Goal: Book appointment/travel/reservation

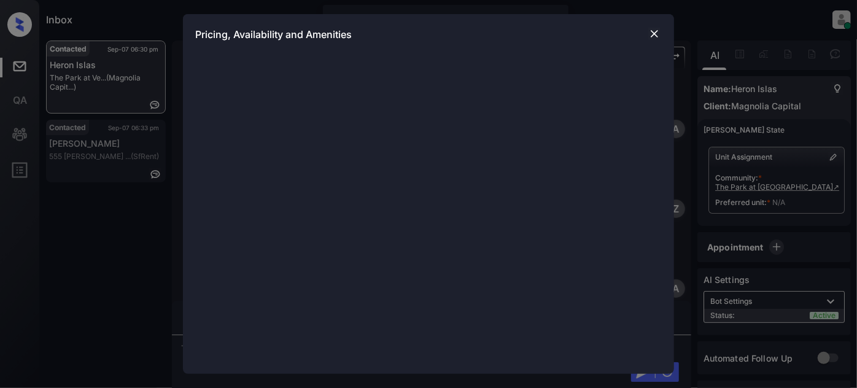
scroll to position [1022, 0]
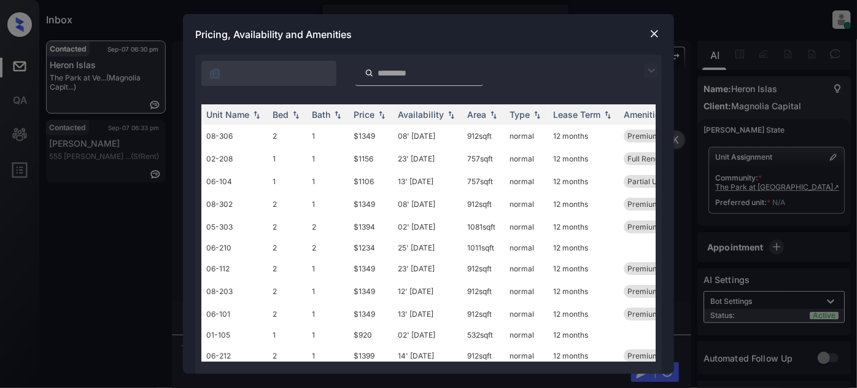
click at [656, 65] on img at bounding box center [651, 70] width 15 height 15
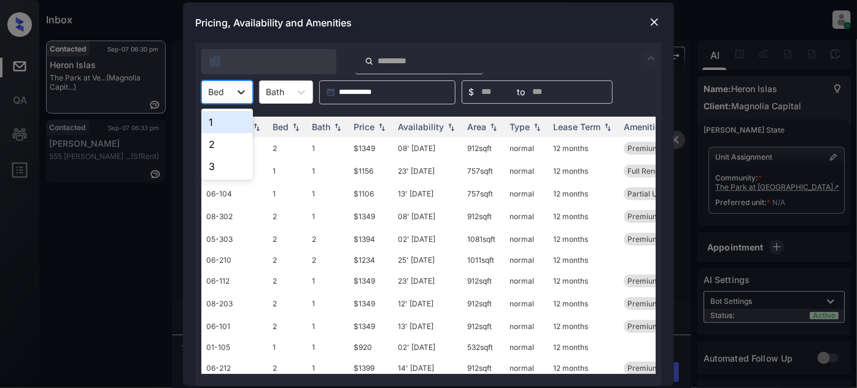
click at [231, 88] on div at bounding box center [241, 92] width 22 height 22
click at [219, 140] on div "2" at bounding box center [227, 144] width 52 height 22
type input "*"
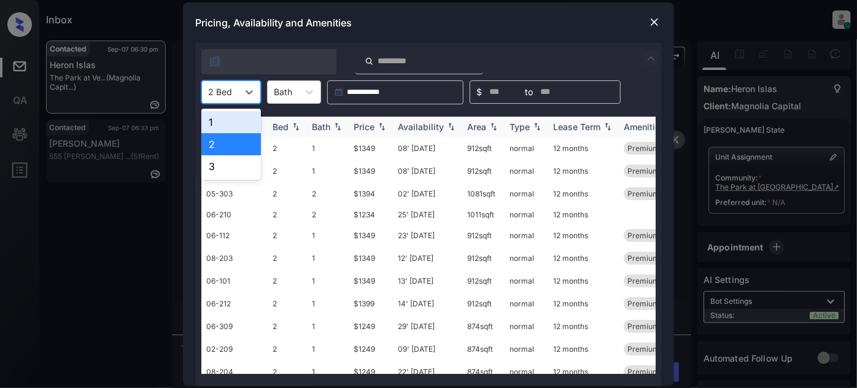
click at [371, 127] on div "Price" at bounding box center [364, 127] width 21 height 10
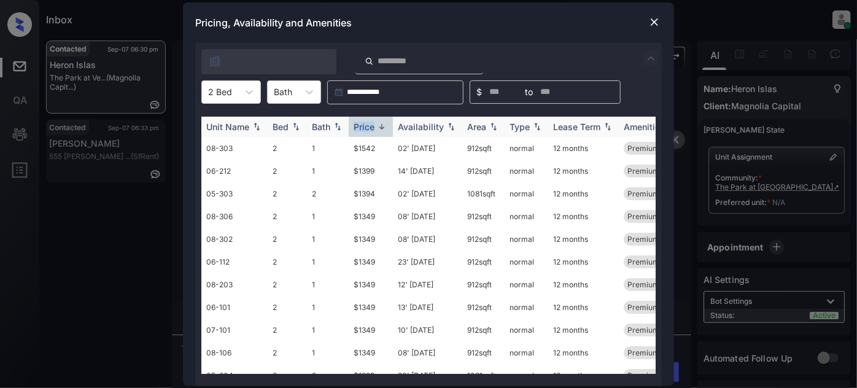
click at [371, 127] on div "Price" at bounding box center [364, 127] width 21 height 10
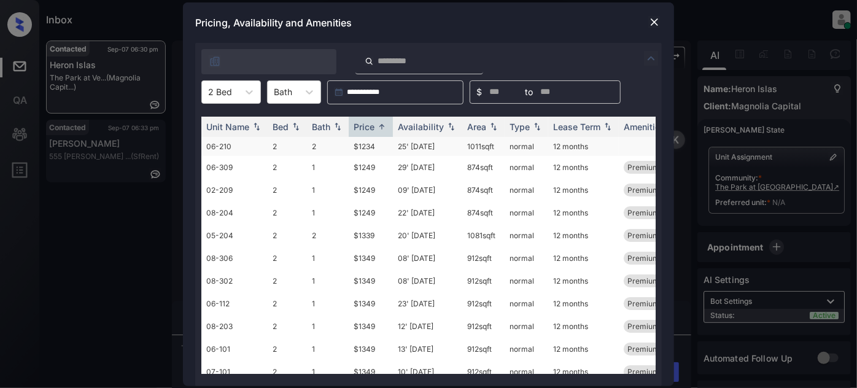
click at [424, 144] on td "25' Sep 25" at bounding box center [427, 146] width 69 height 19
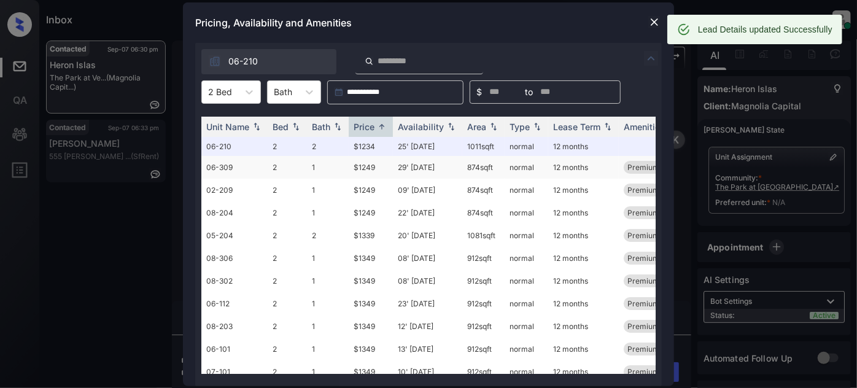
click at [424, 165] on td "29' [DATE]" at bounding box center [427, 167] width 69 height 23
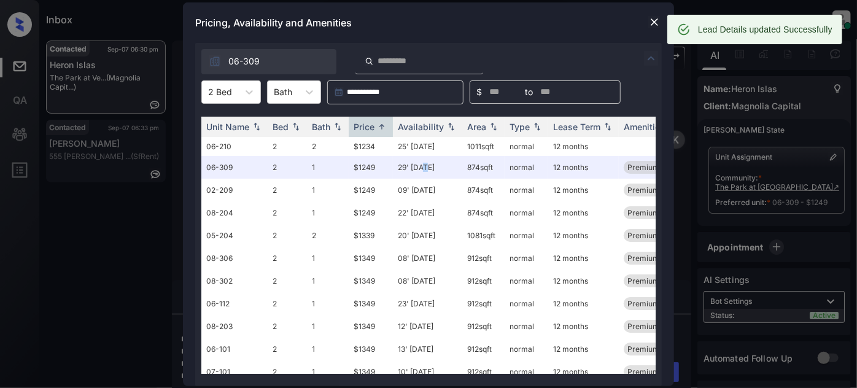
click at [655, 24] on img at bounding box center [654, 22] width 12 height 12
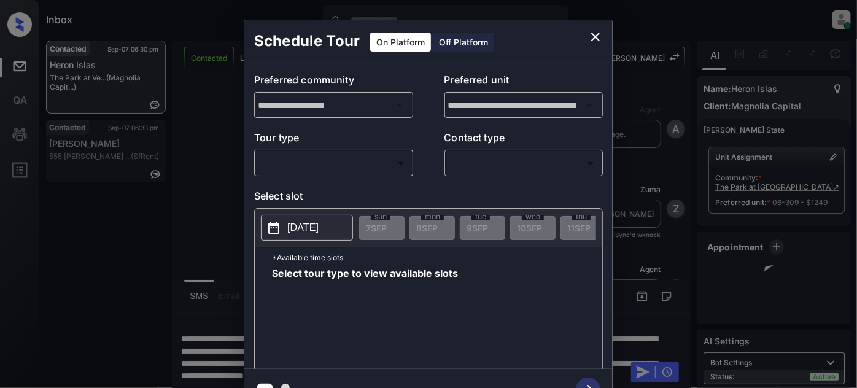
scroll to position [1022, 0]
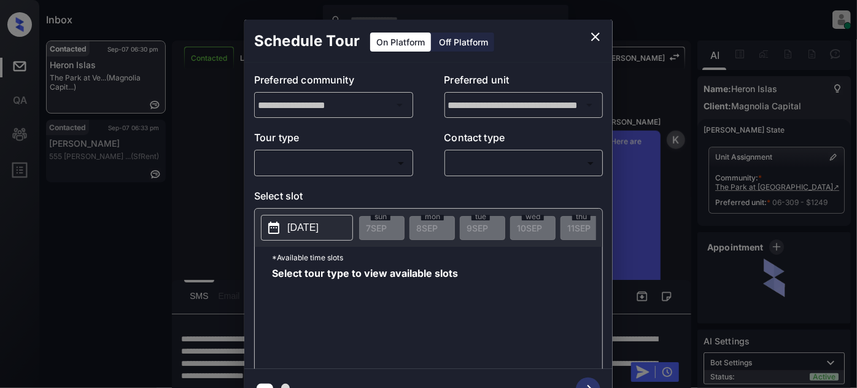
click at [360, 173] on div "​ ​" at bounding box center [333, 163] width 159 height 26
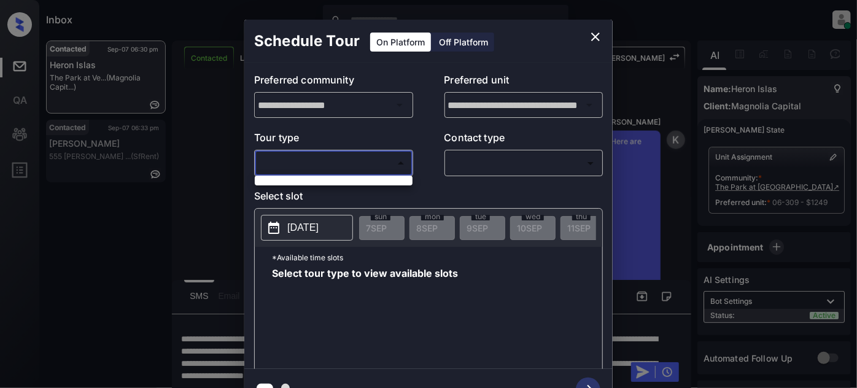
click at [330, 169] on body "Inbox Juan Carlos Manantan Online Set yourself offline Set yourself on break Pr…" at bounding box center [428, 194] width 857 height 388
drag, startPoint x: 306, startPoint y: 189, endPoint x: 311, endPoint y: 181, distance: 9.6
click at [306, 190] on div at bounding box center [428, 194] width 857 height 388
click at [596, 36] on icon "close" at bounding box center [595, 37] width 9 height 9
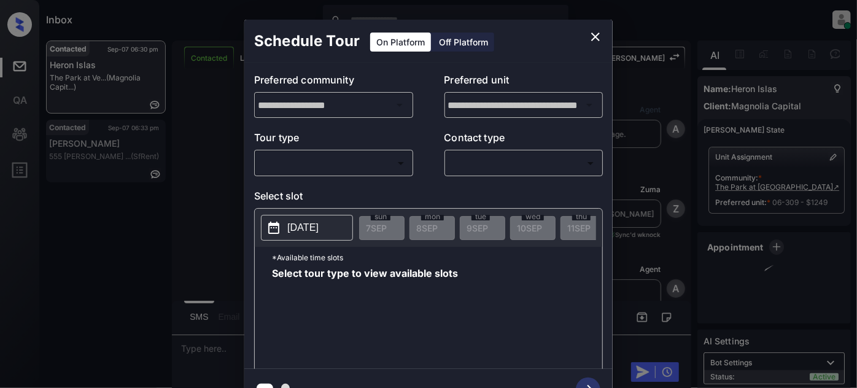
click at [357, 174] on div "​ ​" at bounding box center [333, 163] width 159 height 26
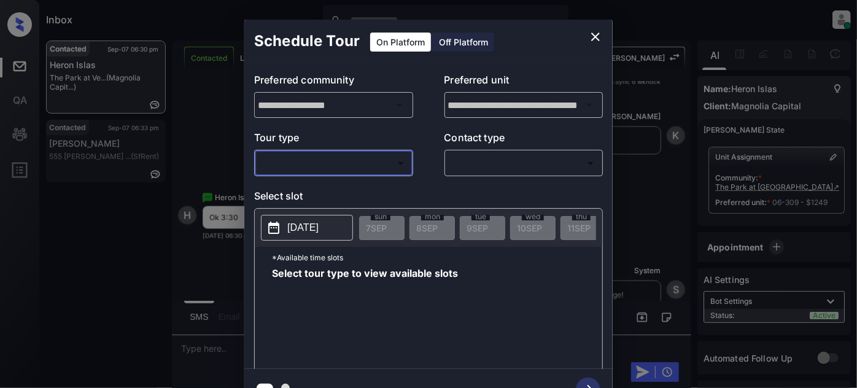
click at [354, 168] on body "Inbox [PERSON_NAME] Online Set yourself offline Set yourself on break Profile S…" at bounding box center [428, 194] width 857 height 388
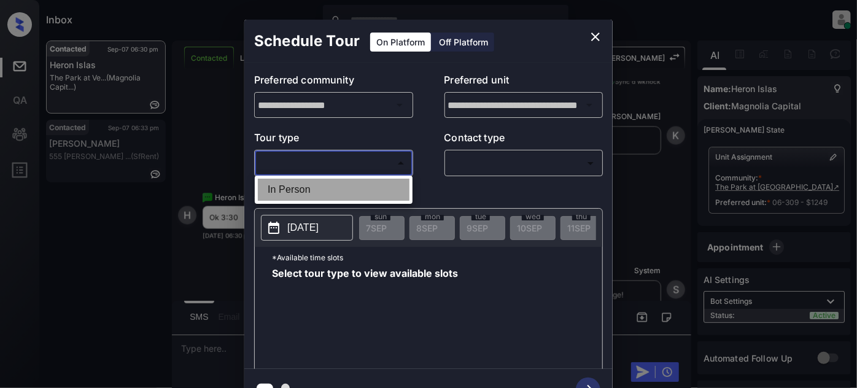
click at [334, 189] on li "In Person" at bounding box center [334, 190] width 152 height 22
type input "********"
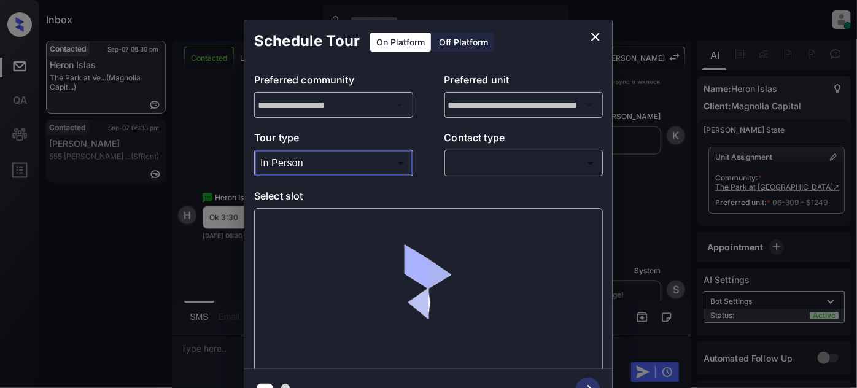
click at [480, 163] on body "Inbox Juan Carlos Manantan Online Set yourself offline Set yourself on break Pr…" at bounding box center [428, 194] width 857 height 388
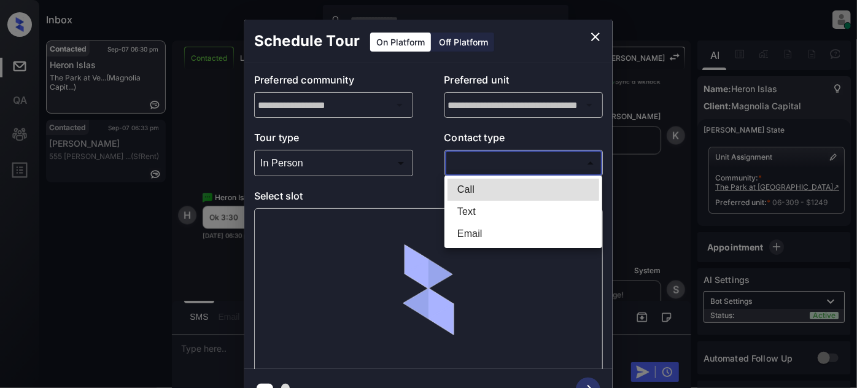
click at [470, 214] on li "Text" at bounding box center [524, 212] width 152 height 22
type input "****"
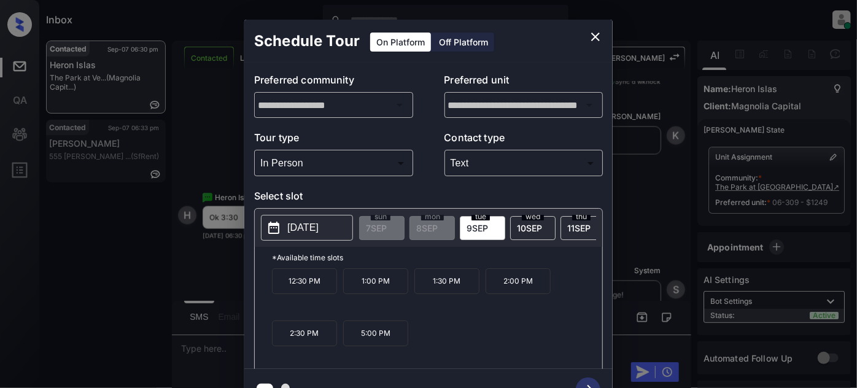
click at [597, 37] on icon "close" at bounding box center [595, 36] width 15 height 15
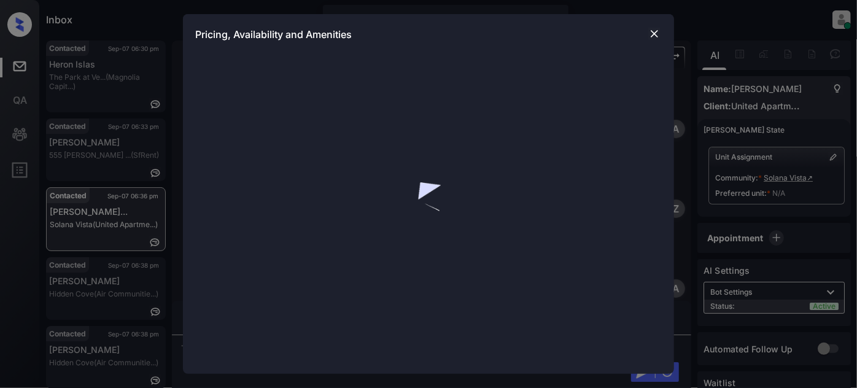
scroll to position [830, 0]
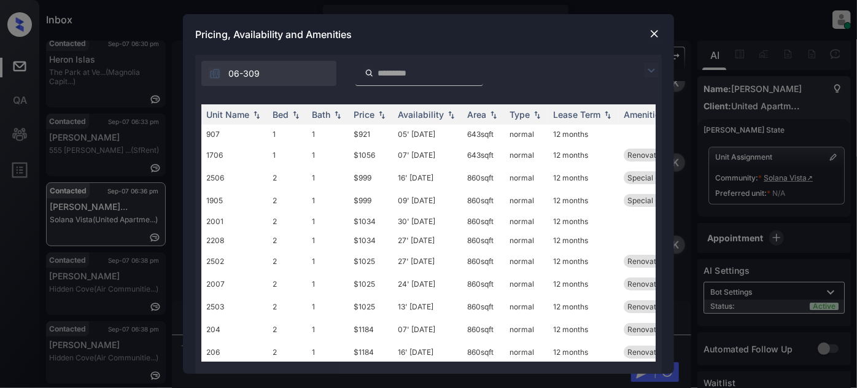
click at [653, 73] on img at bounding box center [651, 70] width 15 height 15
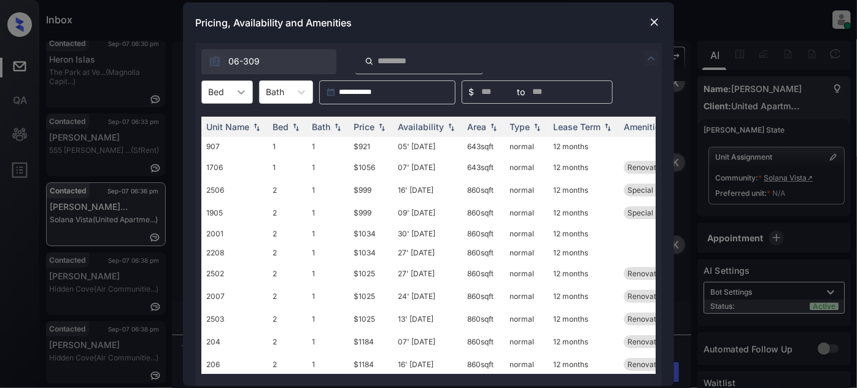
click at [236, 98] on icon at bounding box center [241, 92] width 12 height 12
click at [235, 133] on div "2" at bounding box center [227, 144] width 52 height 22
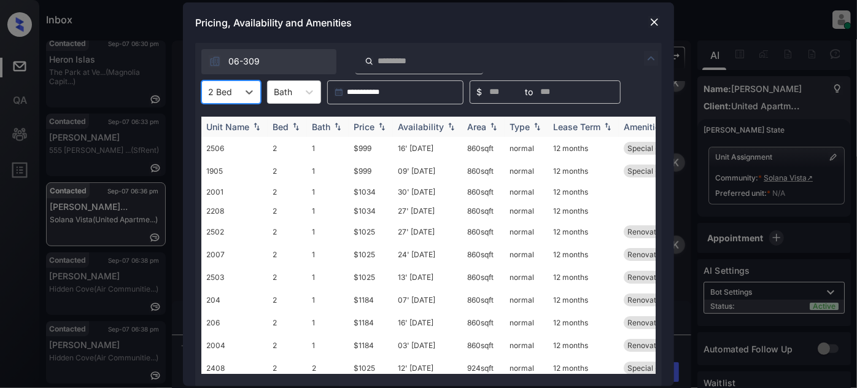
click at [360, 125] on div "Price" at bounding box center [364, 127] width 21 height 10
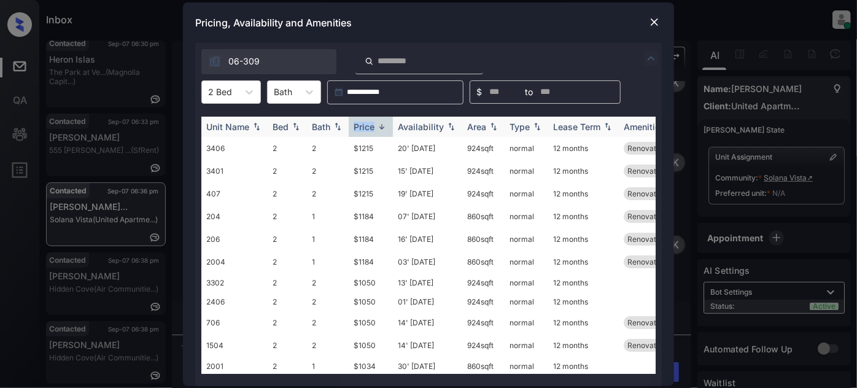
click at [360, 125] on div "Price" at bounding box center [364, 127] width 21 height 10
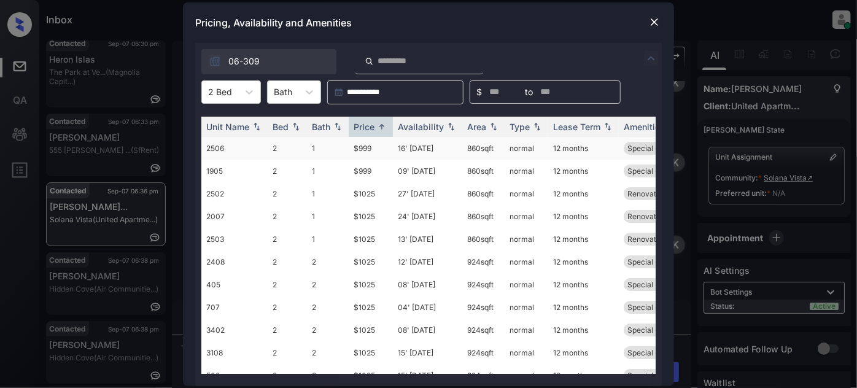
click at [420, 153] on td "16' May 25" at bounding box center [427, 148] width 69 height 23
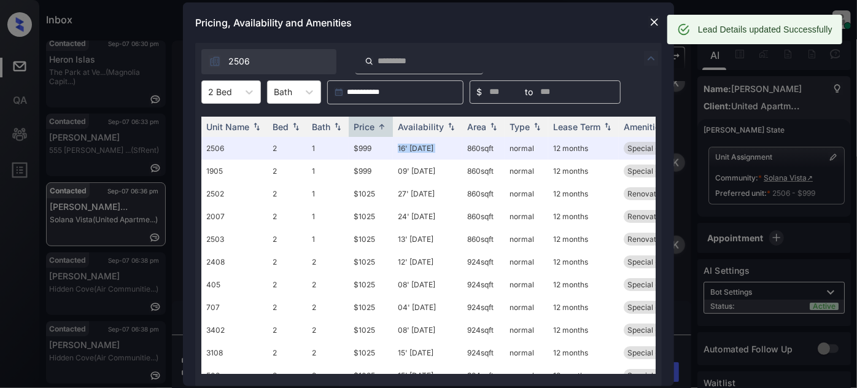
click at [655, 19] on img at bounding box center [654, 22] width 12 height 12
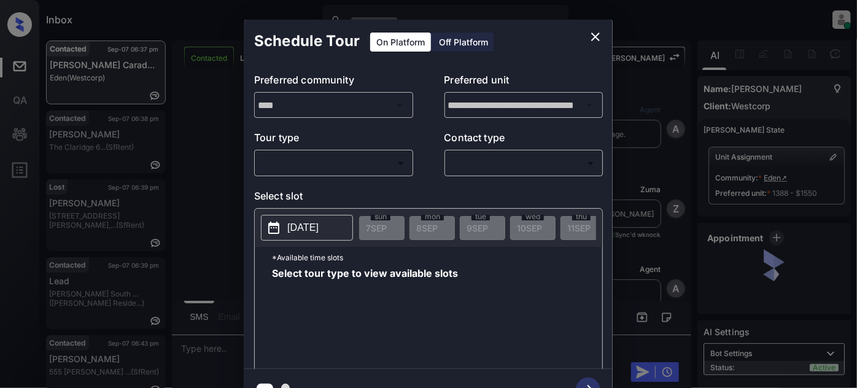
scroll to position [1596, 0]
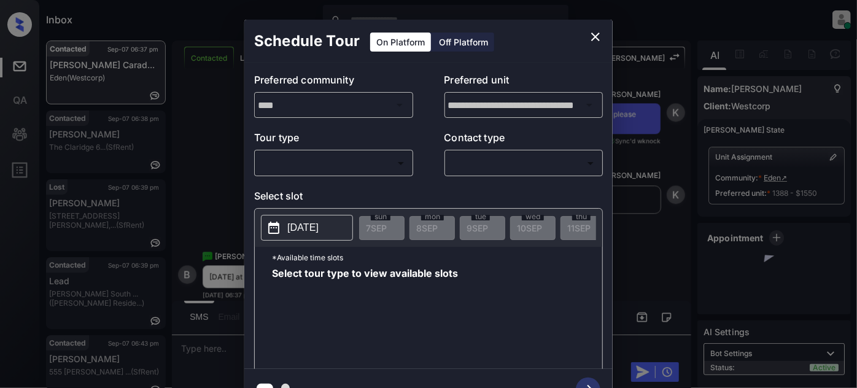
click at [370, 166] on body "Inbox Juan Carlos Manantan Online Set yourself offline Set yourself on break Pr…" at bounding box center [428, 194] width 857 height 388
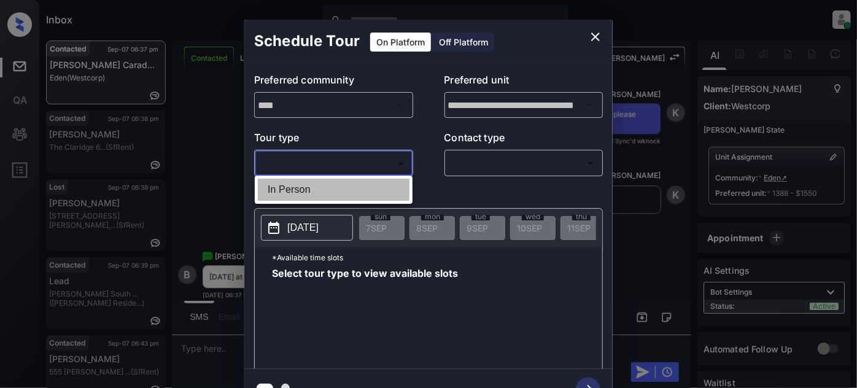
click at [317, 187] on li "In Person" at bounding box center [334, 190] width 152 height 22
type input "********"
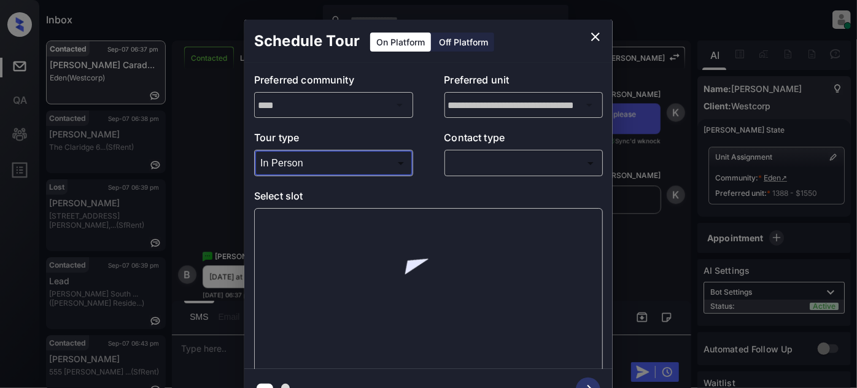
click at [487, 154] on body "Inbox Juan Carlos Manantan Online Set yourself offline Set yourself on break Pr…" at bounding box center [428, 194] width 857 height 388
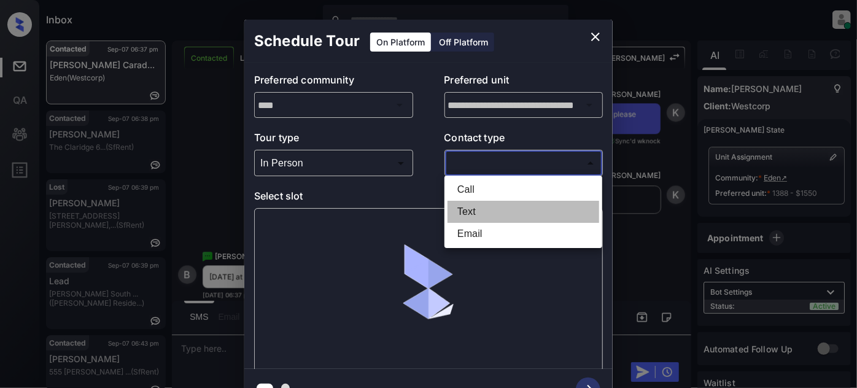
click at [468, 208] on li "Text" at bounding box center [524, 212] width 152 height 22
type input "****"
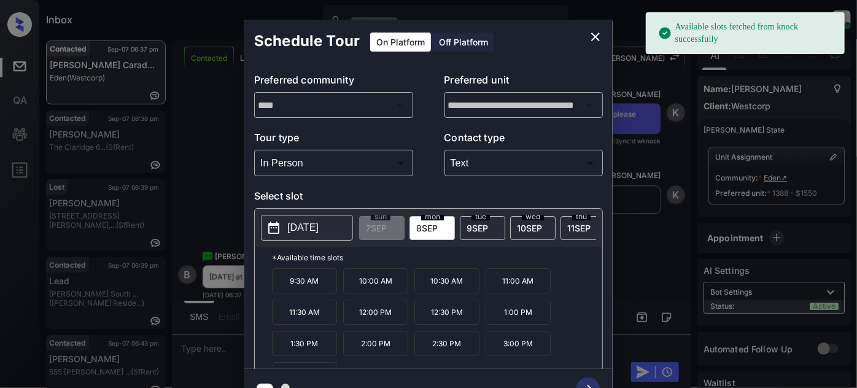
drag, startPoint x: 378, startPoint y: 314, endPoint x: 509, endPoint y: 376, distance: 144.7
click at [379, 314] on p "12:00 PM" at bounding box center [375, 312] width 65 height 25
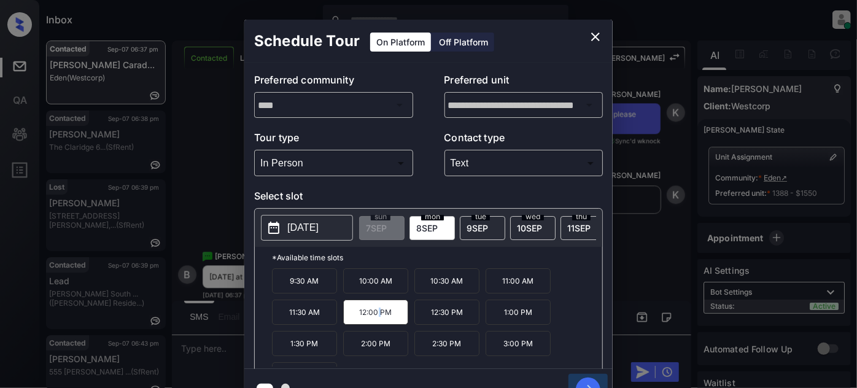
click at [589, 379] on icon "button" at bounding box center [588, 390] width 25 height 25
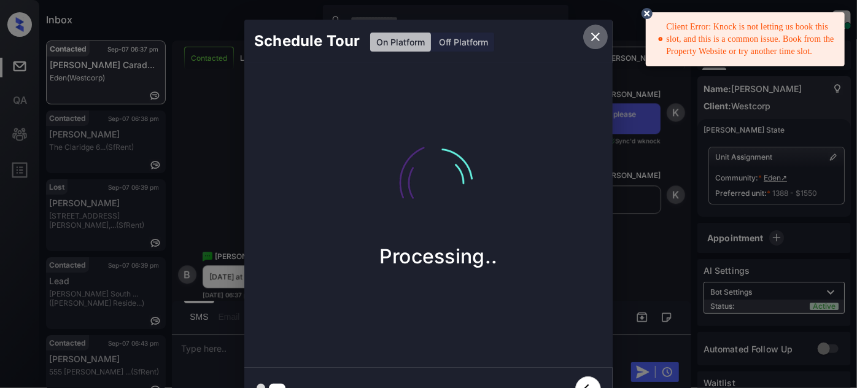
click at [604, 38] on button "close" at bounding box center [595, 37] width 25 height 25
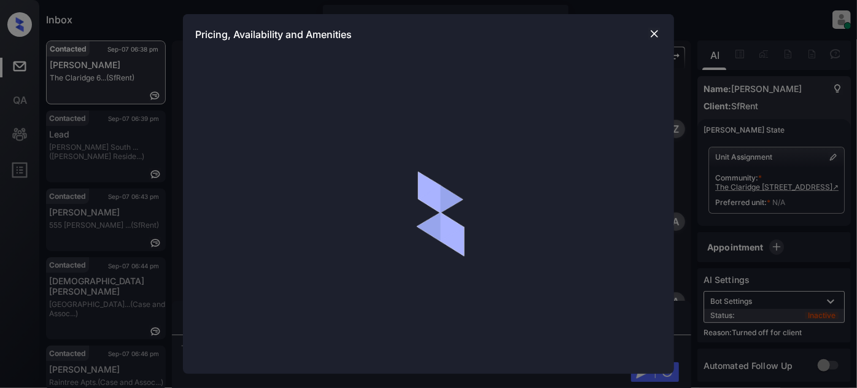
scroll to position [1993, 0]
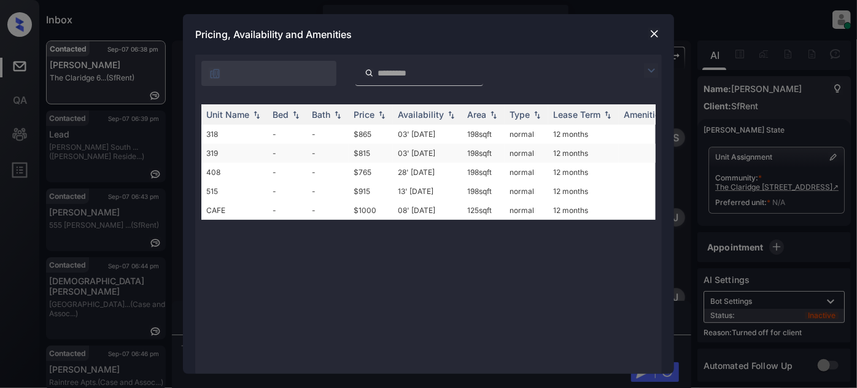
click at [421, 154] on td "03' Jan 19" at bounding box center [427, 153] width 69 height 19
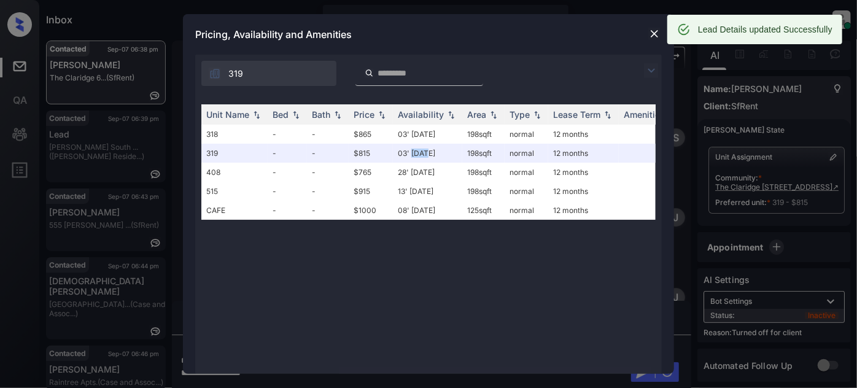
click at [651, 37] on img at bounding box center [654, 34] width 12 height 12
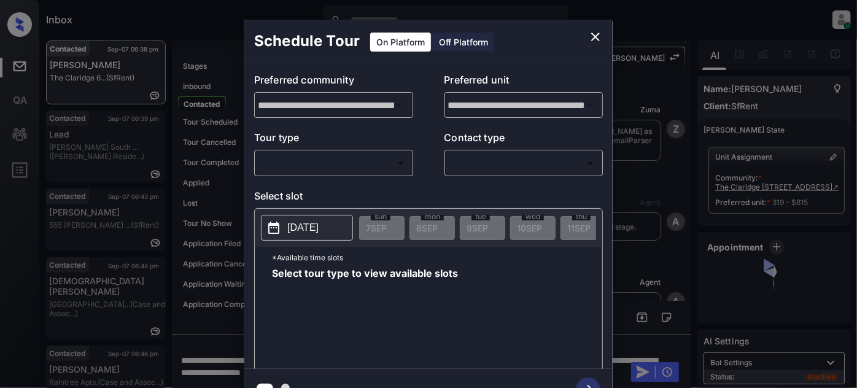
scroll to position [1993, 0]
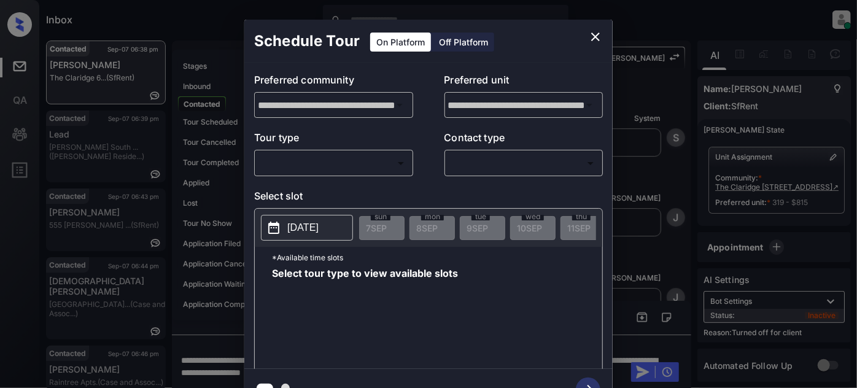
click at [455, 37] on div "Off Platform" at bounding box center [463, 42] width 61 height 19
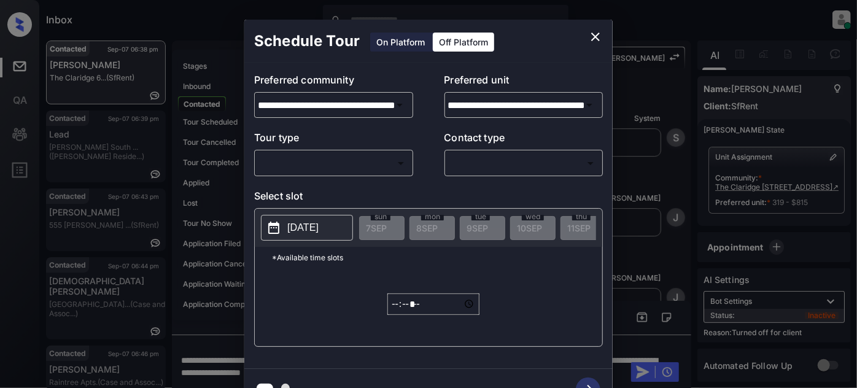
click at [336, 169] on body "Inbox [PERSON_NAME] Online Set yourself offline Set yourself on break Profile S…" at bounding box center [428, 194] width 857 height 388
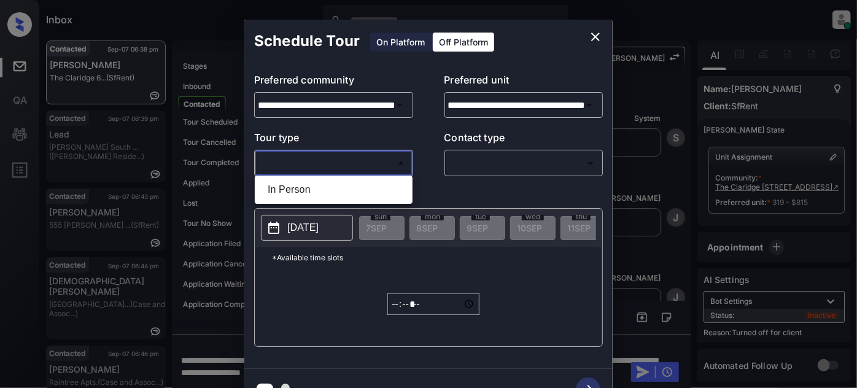
click at [321, 188] on li "In Person" at bounding box center [334, 190] width 152 height 22
type input "********"
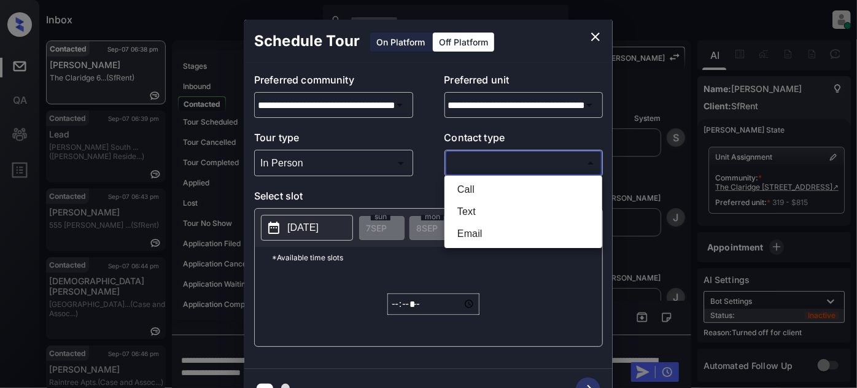
click at [491, 161] on body "Inbox [PERSON_NAME] Online Set yourself offline Set yourself on break Profile S…" at bounding box center [428, 194] width 857 height 388
click at [462, 212] on li "Text" at bounding box center [524, 212] width 152 height 22
type input "****"
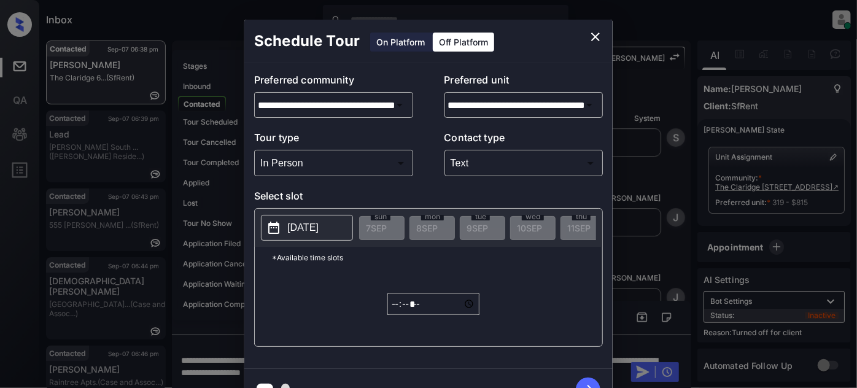
click at [305, 225] on p "[DATE]" at bounding box center [302, 227] width 31 height 15
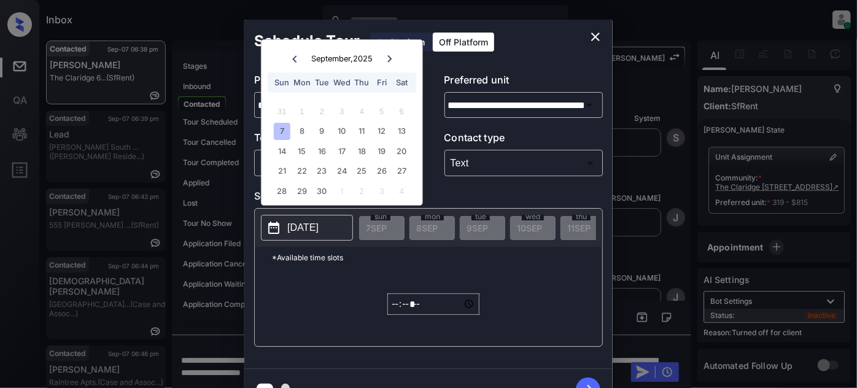
drag, startPoint x: 324, startPoint y: 127, endPoint x: 330, endPoint y: 135, distance: 10.1
click at [324, 127] on div "9" at bounding box center [322, 131] width 17 height 17
click at [399, 308] on input "*****" at bounding box center [433, 304] width 92 height 21
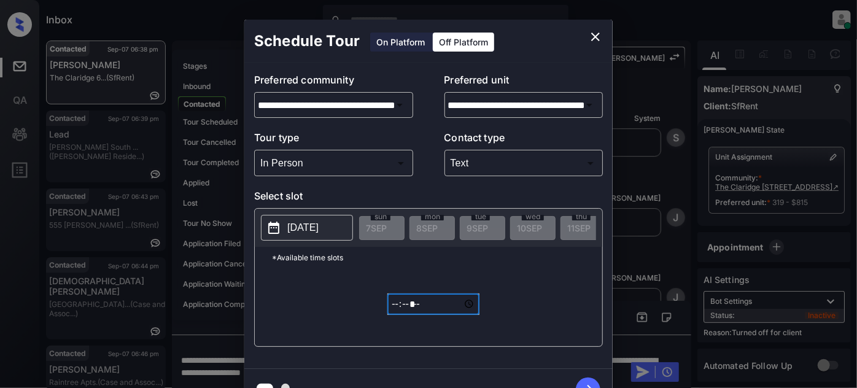
click at [413, 309] on input "*****" at bounding box center [433, 304] width 92 height 21
type input "*****"
click at [591, 381] on icon "button" at bounding box center [588, 390] width 25 height 25
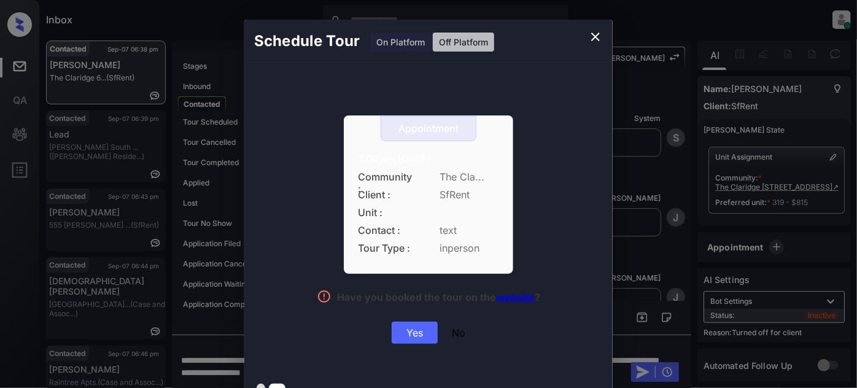
click at [407, 327] on div "Yes" at bounding box center [415, 333] width 46 height 22
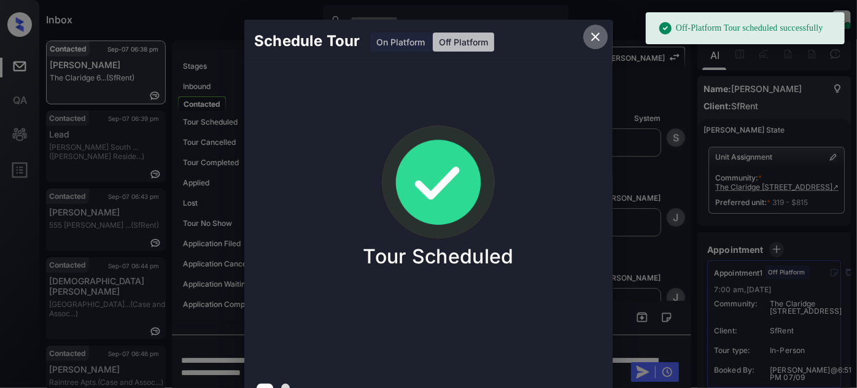
click at [597, 37] on icon "close" at bounding box center [595, 37] width 9 height 9
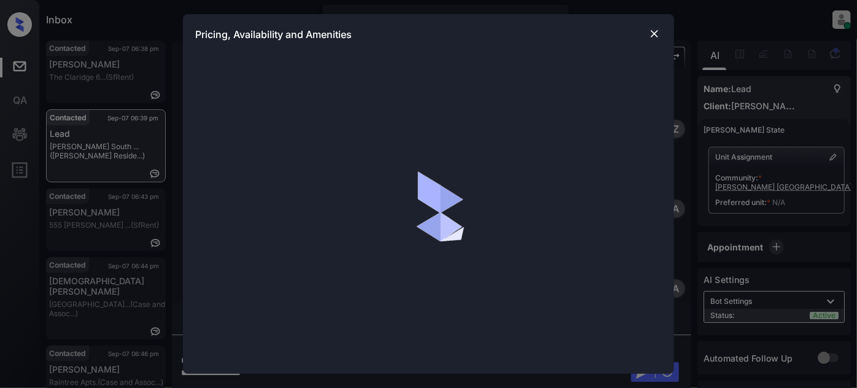
scroll to position [2861, 0]
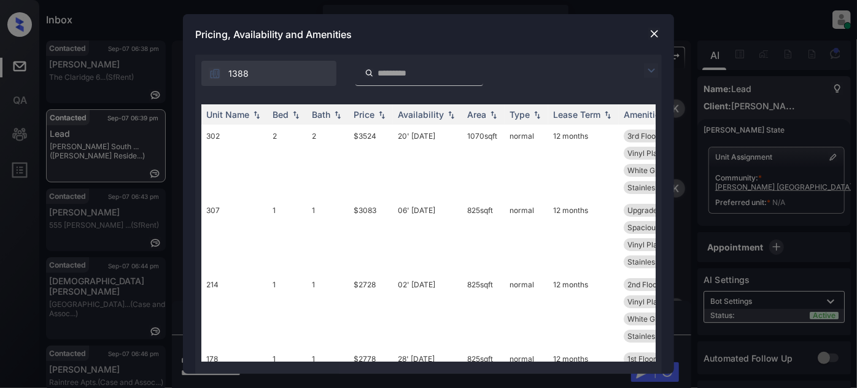
click at [651, 68] on img at bounding box center [651, 70] width 15 height 15
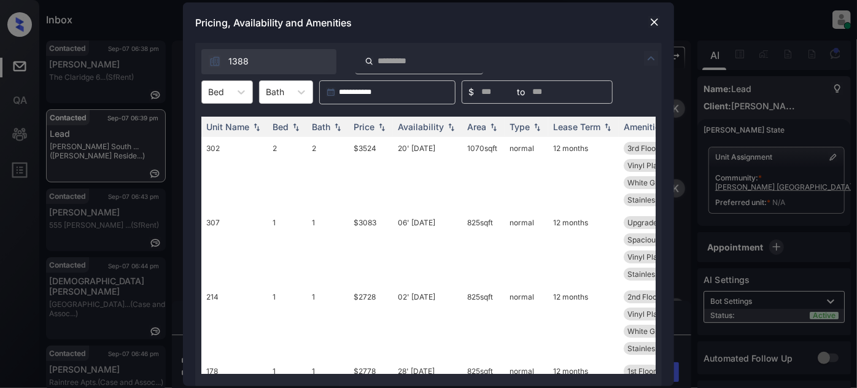
click at [232, 91] on div at bounding box center [241, 92] width 22 height 22
click at [219, 123] on div "1" at bounding box center [227, 122] width 52 height 22
click at [356, 119] on th "Price" at bounding box center [371, 127] width 44 height 20
click at [645, 24] on div "Pricing, Availability and Amenities" at bounding box center [428, 22] width 491 height 41
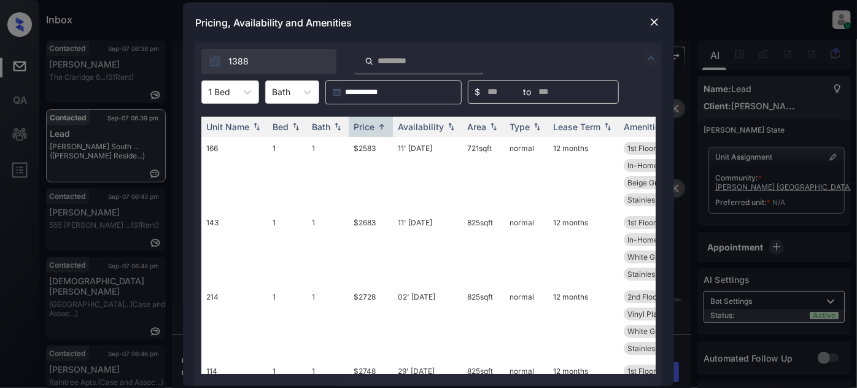
click at [654, 19] on img at bounding box center [654, 22] width 12 height 12
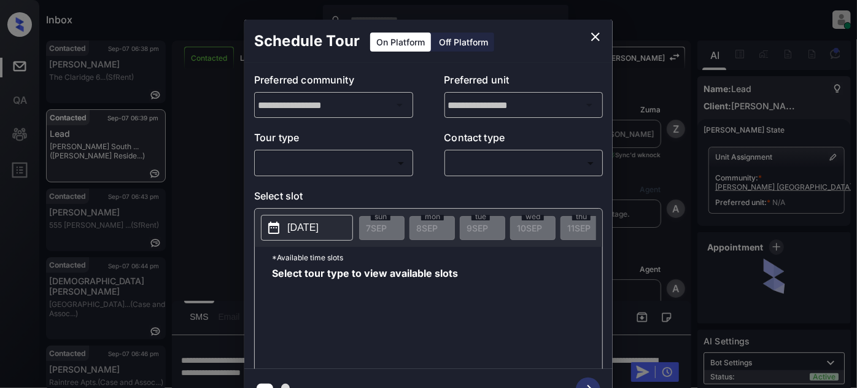
scroll to position [2861, 0]
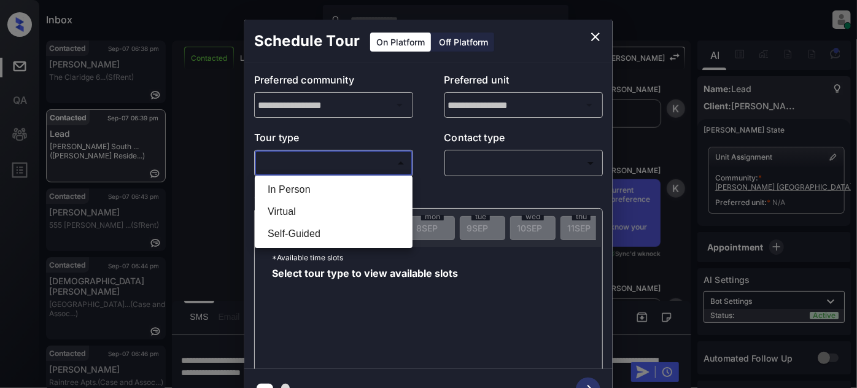
click at [365, 158] on body "Inbox Juan Carlos Manantan Online Set yourself offline Set yourself on break Pr…" at bounding box center [428, 194] width 857 height 388
click at [345, 189] on li "In Person" at bounding box center [334, 190] width 152 height 22
type input "********"
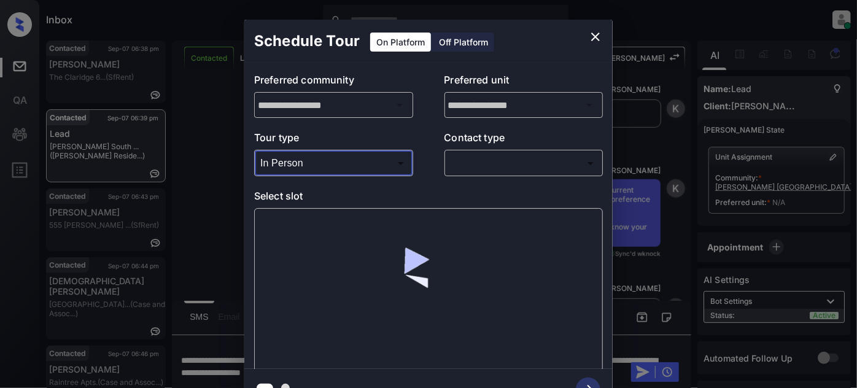
click at [481, 160] on body "Inbox Juan Carlos Manantan Online Set yourself offline Set yourself on break Pr…" at bounding box center [428, 194] width 857 height 388
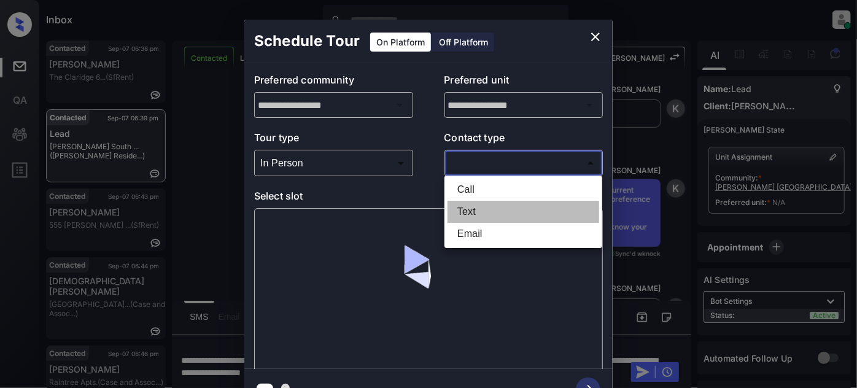
click at [483, 208] on li "Text" at bounding box center [524, 212] width 152 height 22
type input "****"
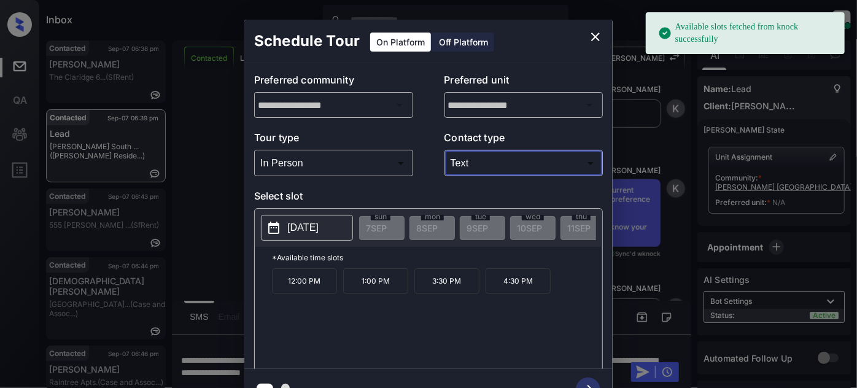
click at [319, 224] on p "2025-09-30" at bounding box center [302, 227] width 31 height 15
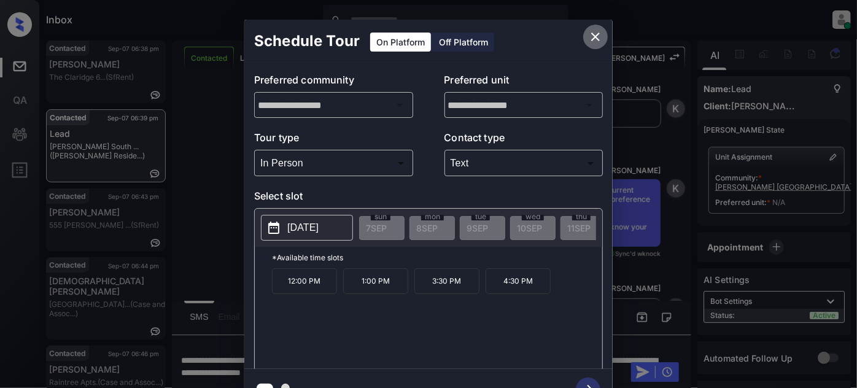
click at [593, 34] on icon "close" at bounding box center [595, 37] width 9 height 9
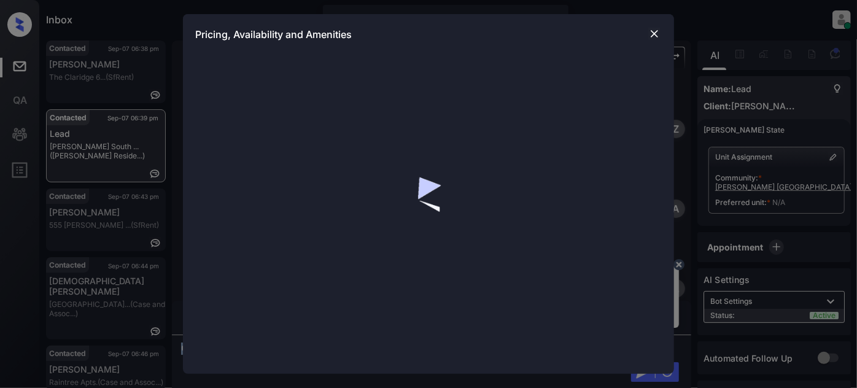
scroll to position [2861, 0]
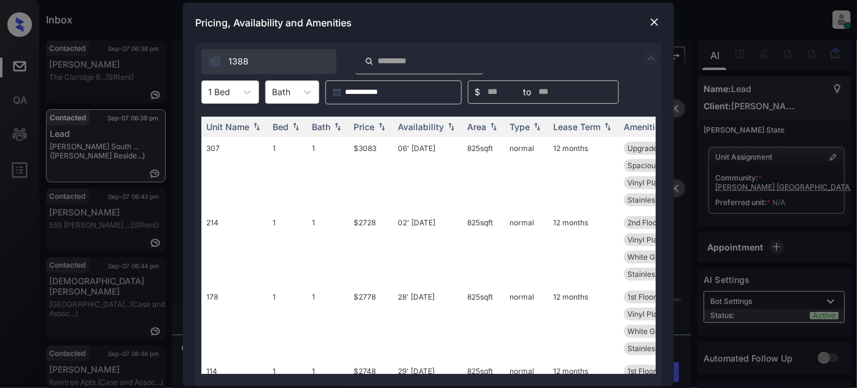
click at [653, 55] on div "**********" at bounding box center [428, 214] width 491 height 343
click at [648, 60] on img at bounding box center [651, 58] width 15 height 15
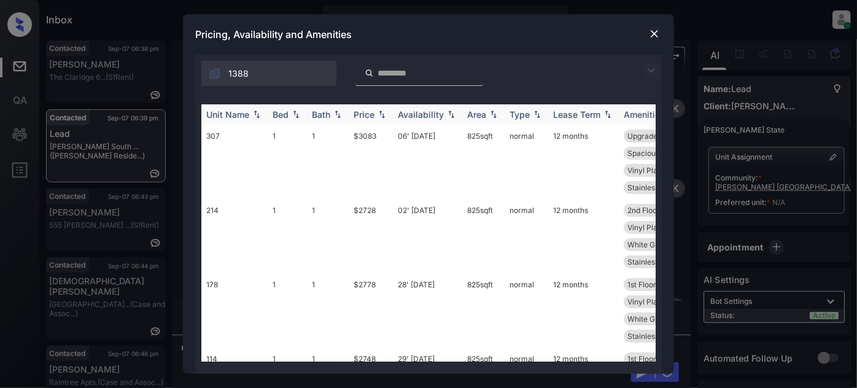
click at [371, 114] on div "Price" at bounding box center [364, 114] width 21 height 10
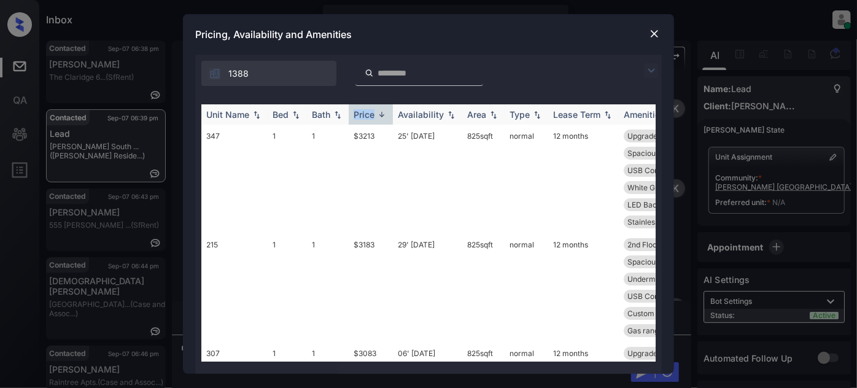
click at [371, 114] on div "Price" at bounding box center [364, 114] width 21 height 10
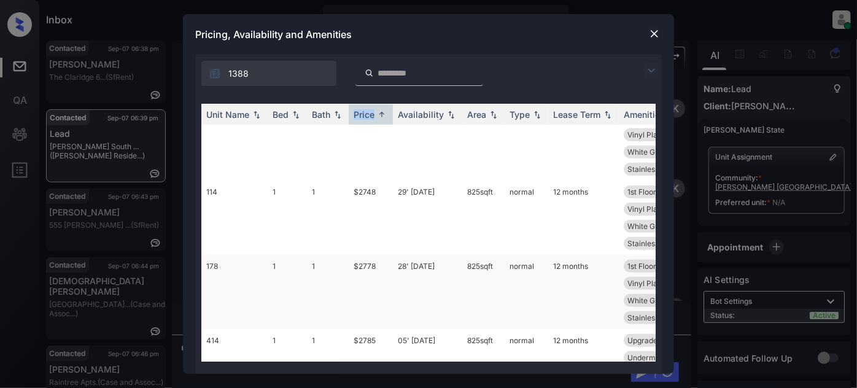
scroll to position [167, 0]
click at [434, 201] on td "29' Aug 25" at bounding box center [427, 218] width 69 height 74
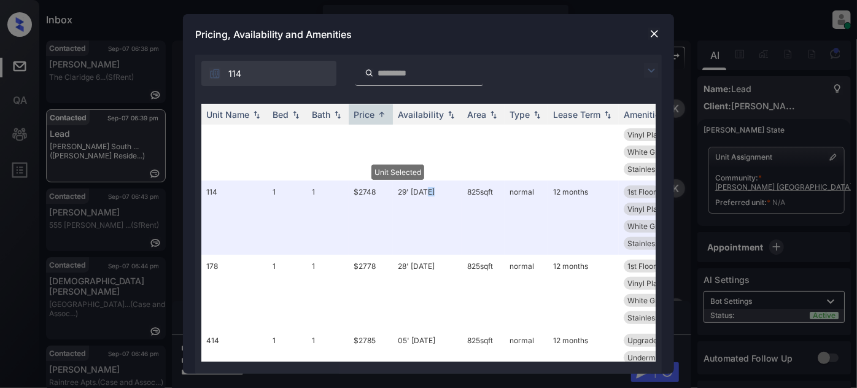
click at [654, 30] on img at bounding box center [654, 34] width 12 height 12
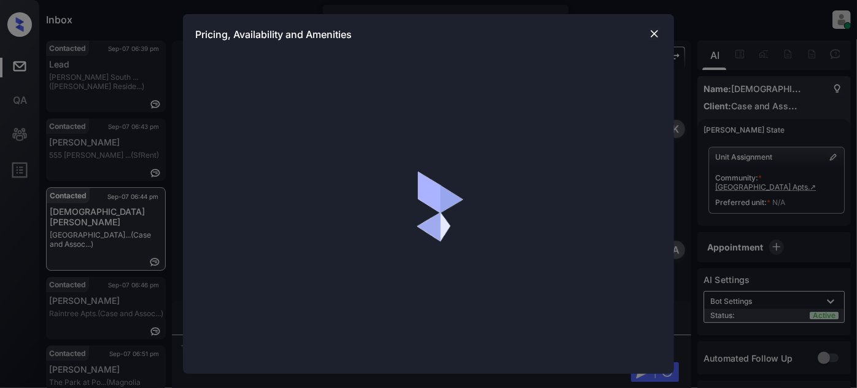
scroll to position [1171, 0]
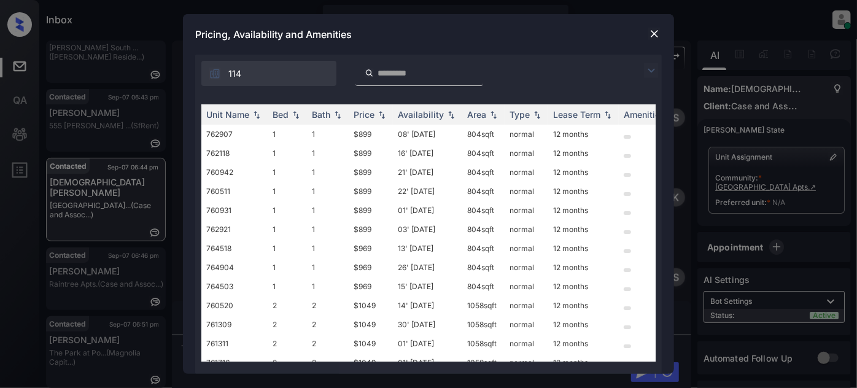
click at [653, 66] on img at bounding box center [651, 70] width 15 height 15
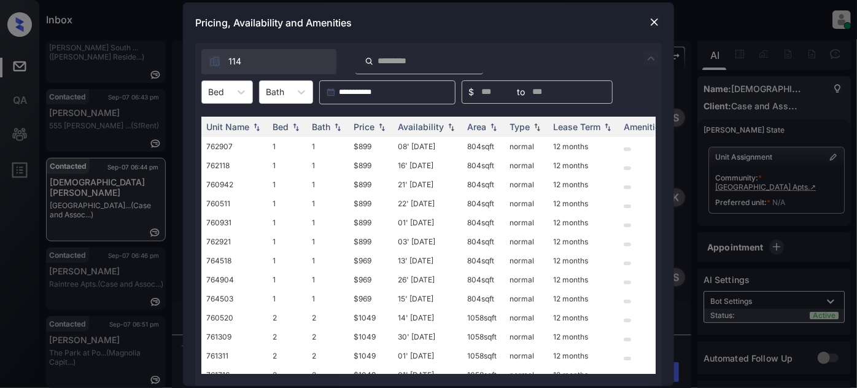
click at [228, 93] on div "Bed" at bounding box center [216, 92] width 28 height 18
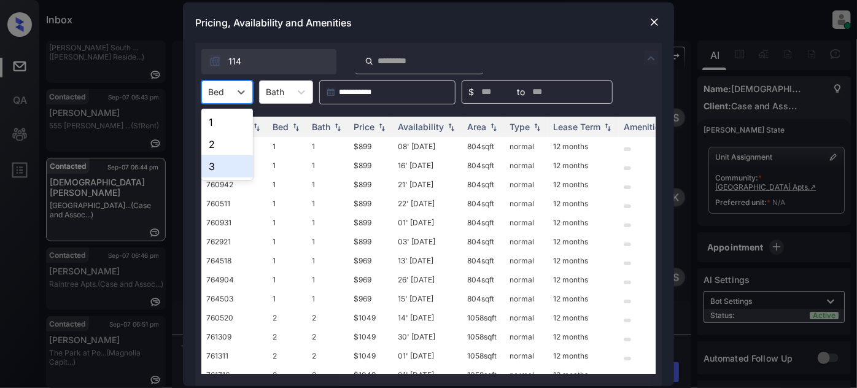
click at [224, 160] on div "3" at bounding box center [227, 166] width 52 height 22
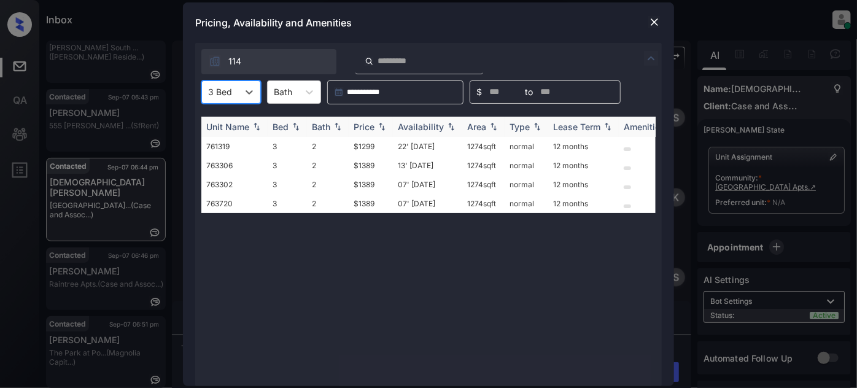
click at [368, 119] on th "Price" at bounding box center [371, 127] width 44 height 20
click at [432, 146] on td "22' [DATE]" at bounding box center [427, 146] width 69 height 19
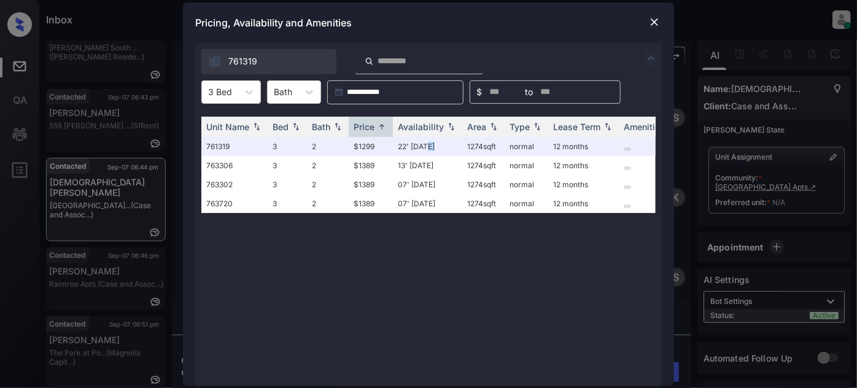
click at [650, 20] on img at bounding box center [654, 22] width 12 height 12
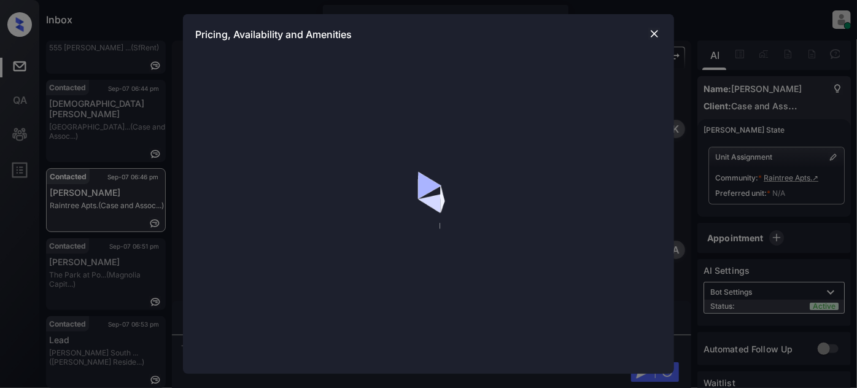
scroll to position [2449, 0]
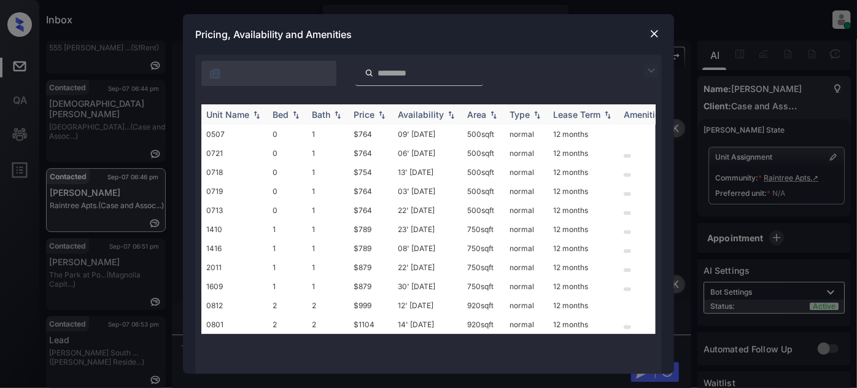
click at [376, 115] on img at bounding box center [382, 115] width 12 height 9
click at [434, 228] on td "23' [DATE]" at bounding box center [427, 229] width 69 height 19
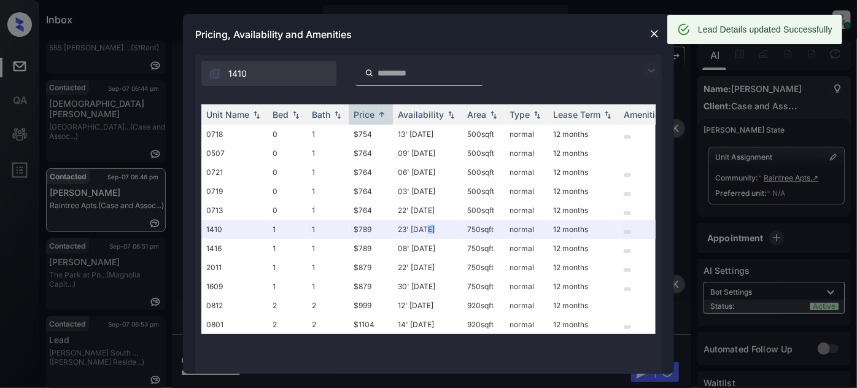
scroll to position [0, 0]
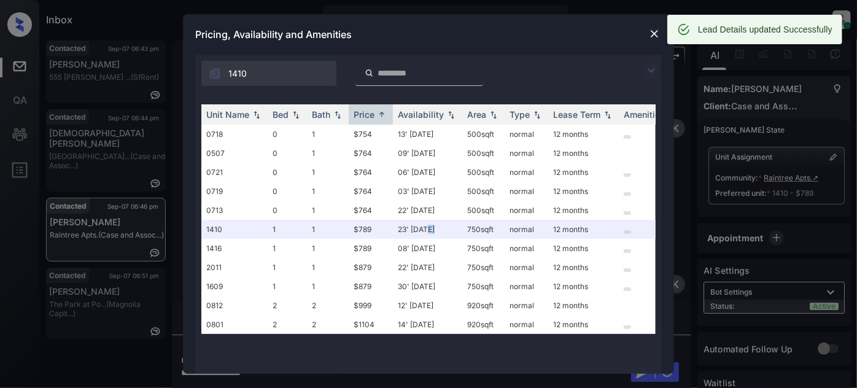
click at [648, 35] on img at bounding box center [654, 34] width 12 height 12
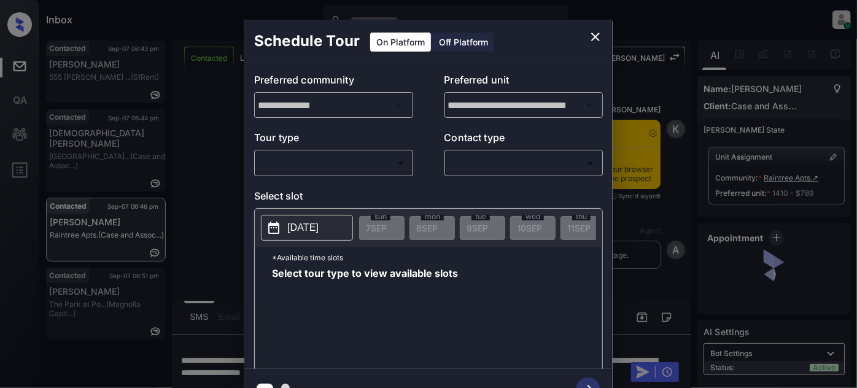
scroll to position [3566, 0]
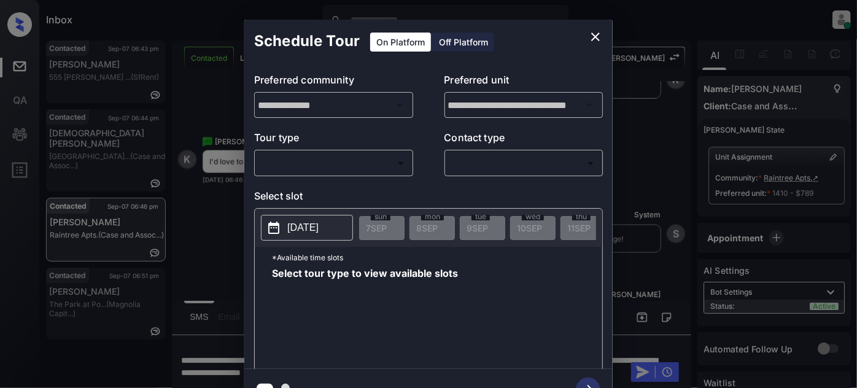
click at [342, 152] on body "Inbox Juan Carlos Manantan Online Set yourself offline Set yourself on break Pr…" at bounding box center [428, 194] width 857 height 388
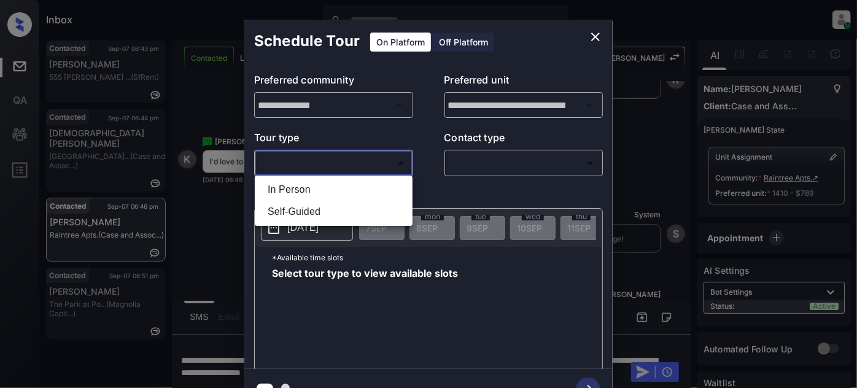
click at [319, 184] on li "In Person" at bounding box center [334, 190] width 152 height 22
type input "********"
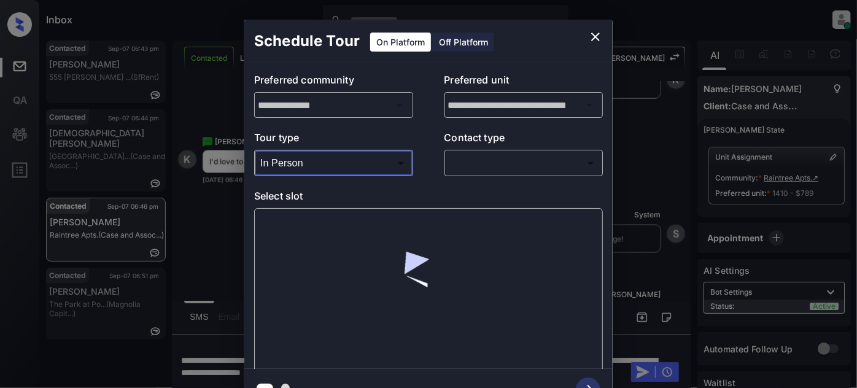
click at [492, 157] on body "Inbox Juan Carlos Manantan Online Set yourself offline Set yourself on break Pr…" at bounding box center [428, 194] width 857 height 388
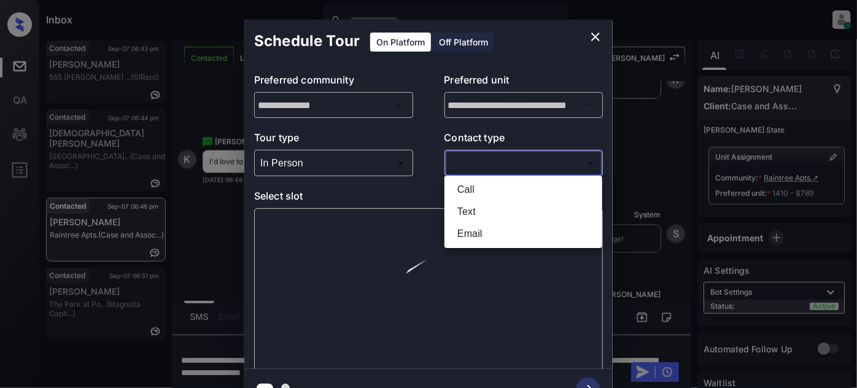
click at [473, 209] on li "Text" at bounding box center [524, 212] width 152 height 22
type input "****"
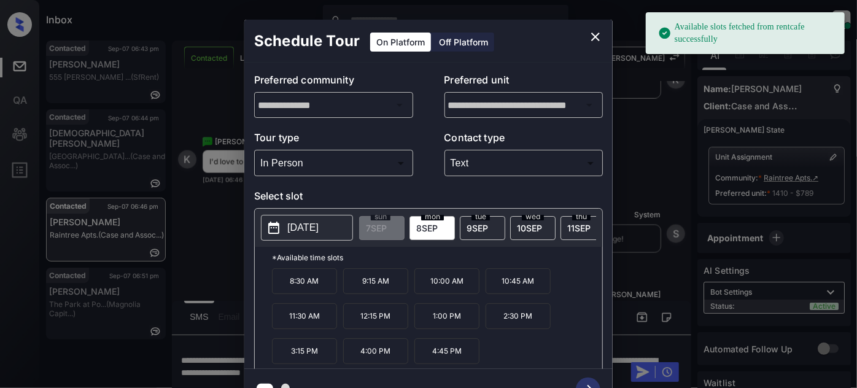
click at [300, 225] on p "[DATE]" at bounding box center [302, 227] width 31 height 15
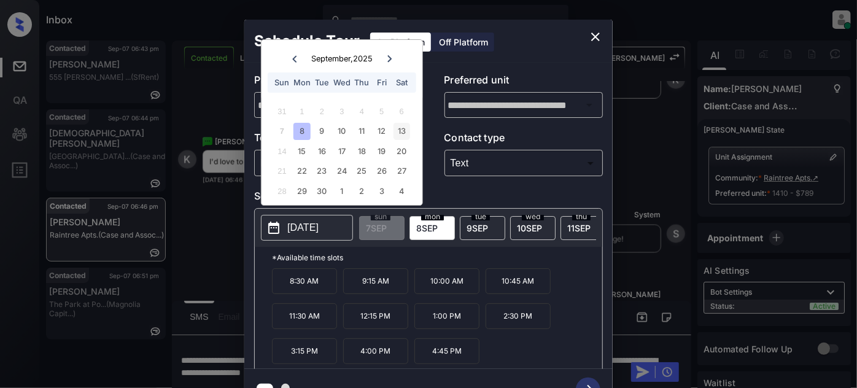
click at [398, 124] on div "13" at bounding box center [402, 131] width 17 height 17
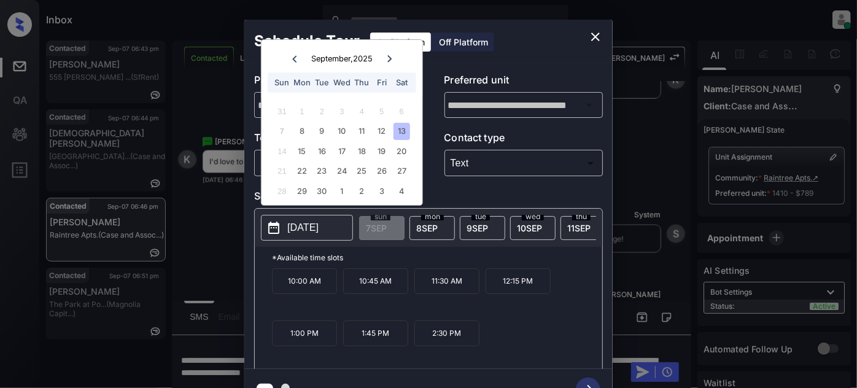
drag, startPoint x: 373, startPoint y: 291, endPoint x: 454, endPoint y: 317, distance: 85.1
click at [373, 291] on p "10:45 AM" at bounding box center [375, 281] width 65 height 26
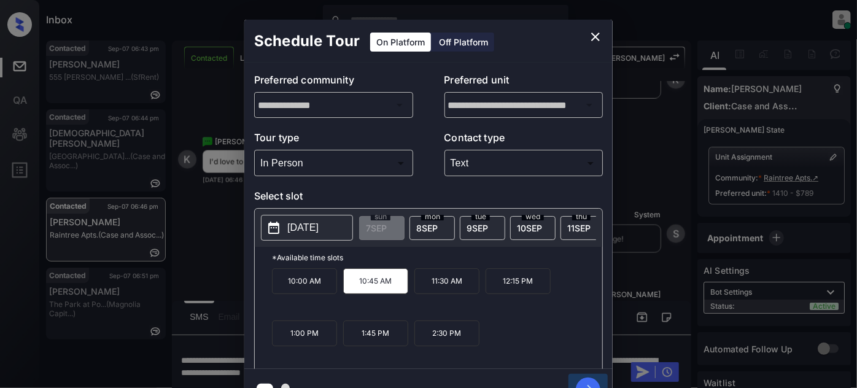
click at [585, 383] on icon "button" at bounding box center [588, 390] width 25 height 25
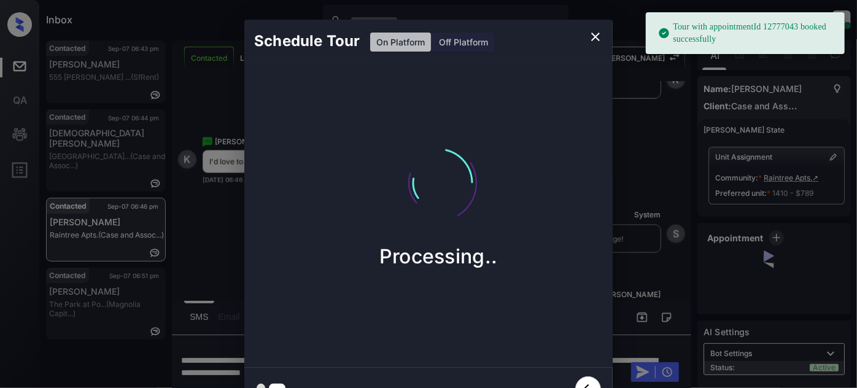
click at [596, 34] on icon "close" at bounding box center [595, 36] width 15 height 15
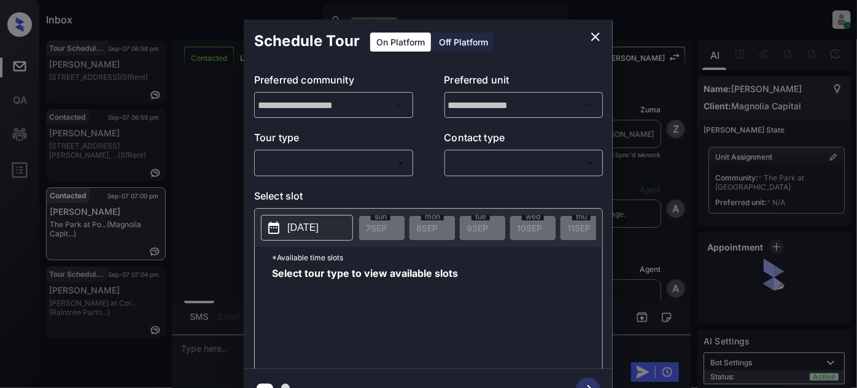
scroll to position [2670, 0]
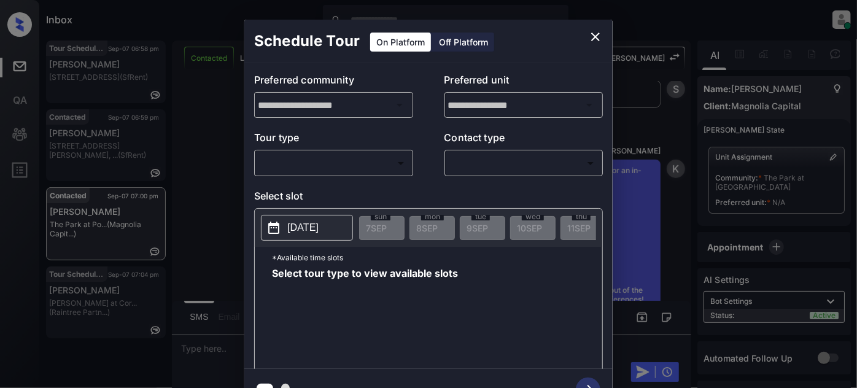
click at [332, 170] on body "Inbox [PERSON_NAME] Online Set yourself offline Set yourself on break Profile S…" at bounding box center [428, 194] width 857 height 388
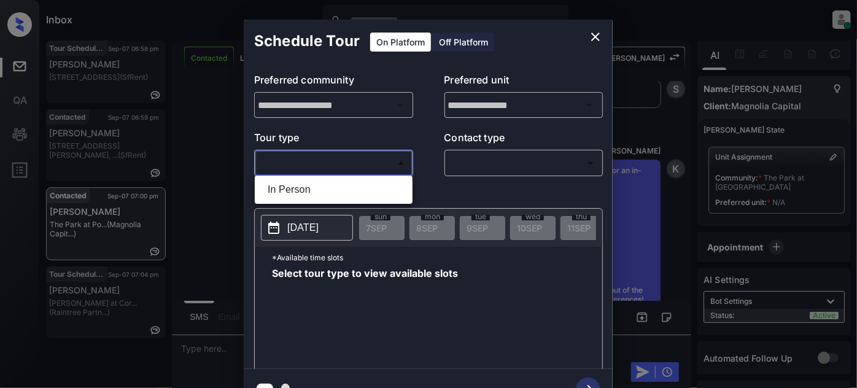
click at [327, 185] on li "In Person" at bounding box center [334, 190] width 152 height 22
type input "********"
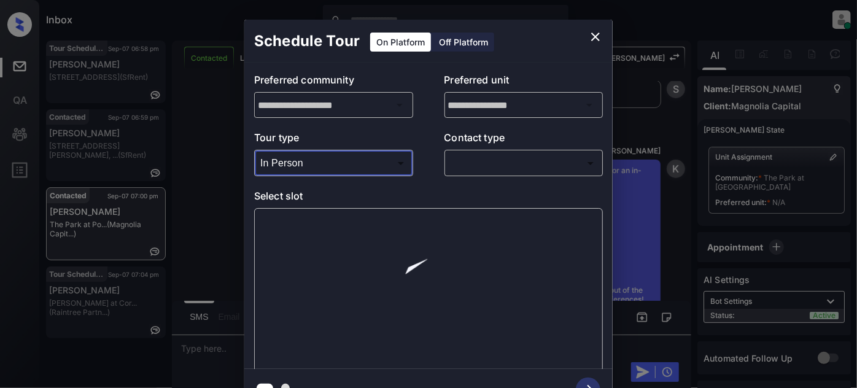
click at [467, 165] on body "Inbox Juan Carlos Manantan Online Set yourself offline Set yourself on break Pr…" at bounding box center [428, 194] width 857 height 388
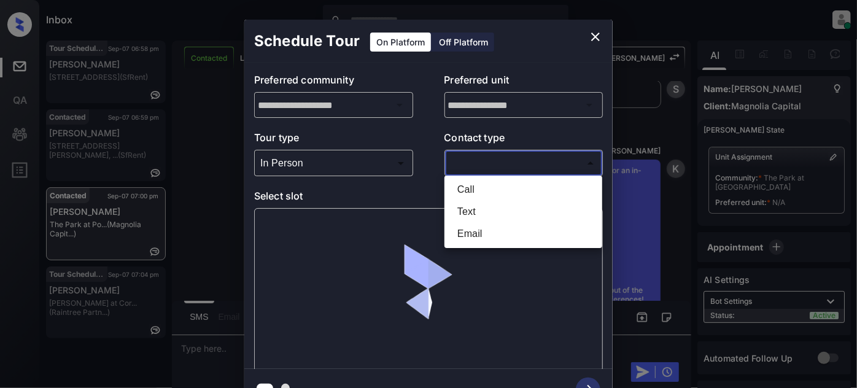
click at [467, 213] on li "Text" at bounding box center [524, 212] width 152 height 22
type input "****"
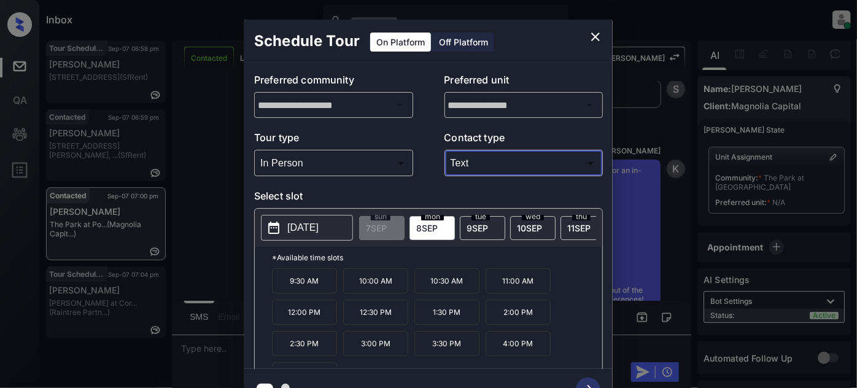
click at [319, 234] on p "[DATE]" at bounding box center [302, 227] width 31 height 15
click at [593, 33] on icon "close" at bounding box center [595, 36] width 15 height 15
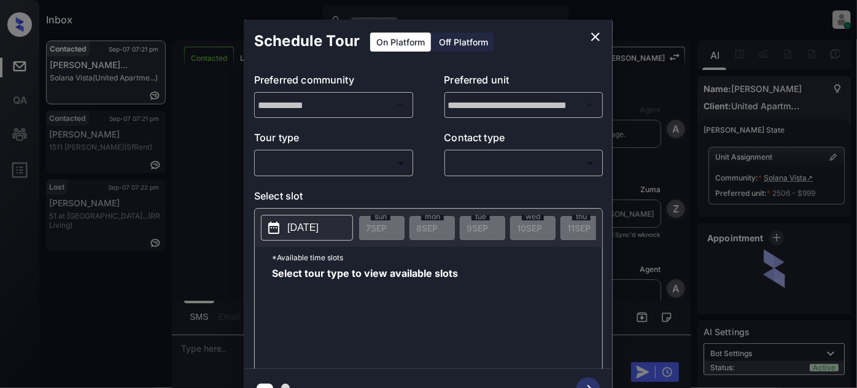
scroll to position [737, 0]
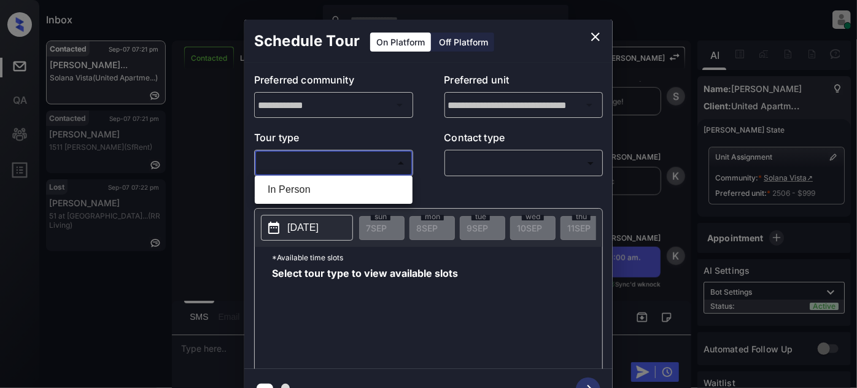
click at [359, 154] on body "Inbox [PERSON_NAME] Online Set yourself offline Set yourself on break Profile S…" at bounding box center [428, 194] width 857 height 388
click at [323, 182] on li "In Person" at bounding box center [334, 190] width 152 height 22
type input "********"
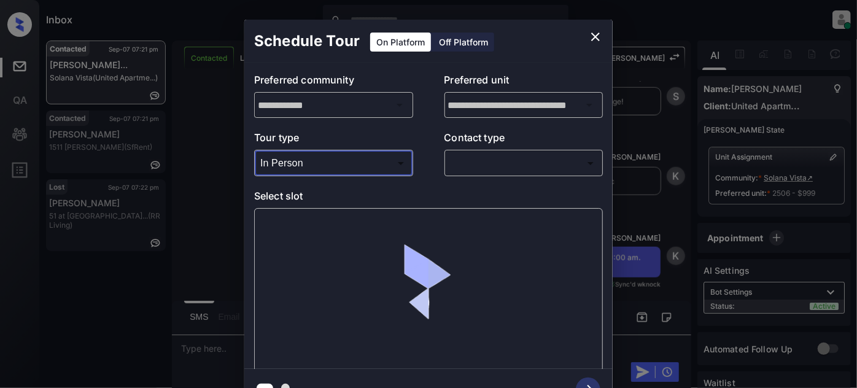
click at [494, 163] on body "Inbox [PERSON_NAME] Online Set yourself offline Set yourself on break Profile S…" at bounding box center [428, 194] width 857 height 388
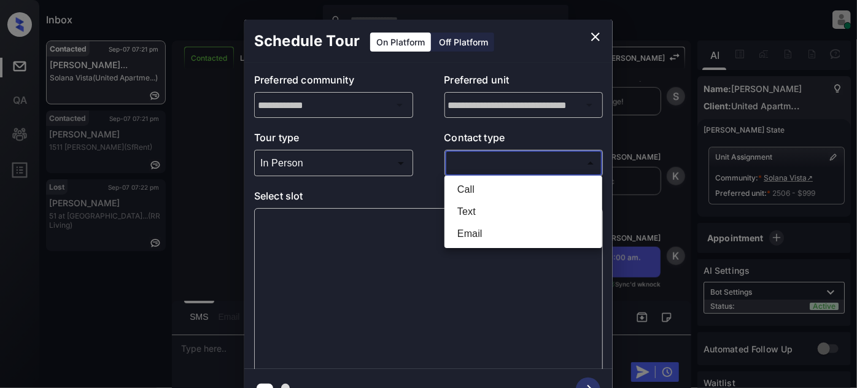
click at [485, 206] on li "Text" at bounding box center [524, 212] width 152 height 22
type input "****"
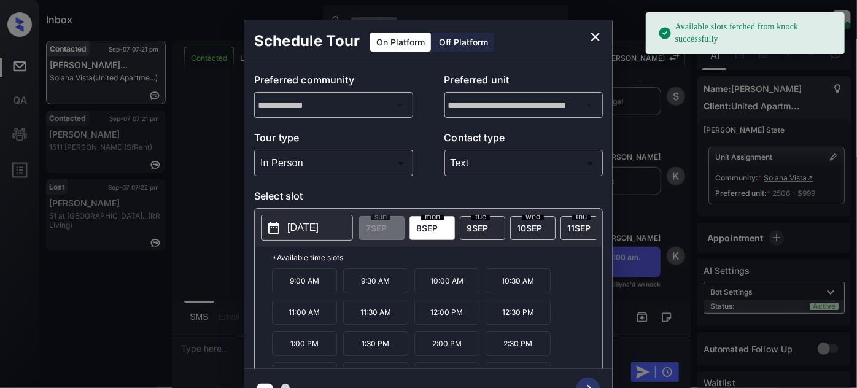
click at [307, 293] on p "9:00 AM" at bounding box center [304, 280] width 65 height 25
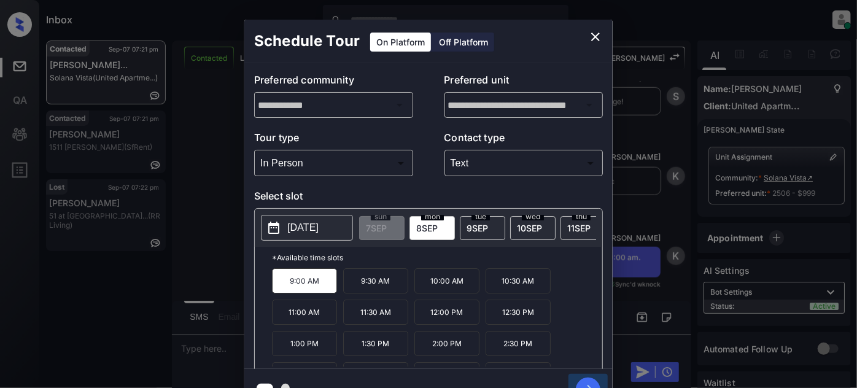
click at [594, 378] on button "button" at bounding box center [588, 390] width 39 height 32
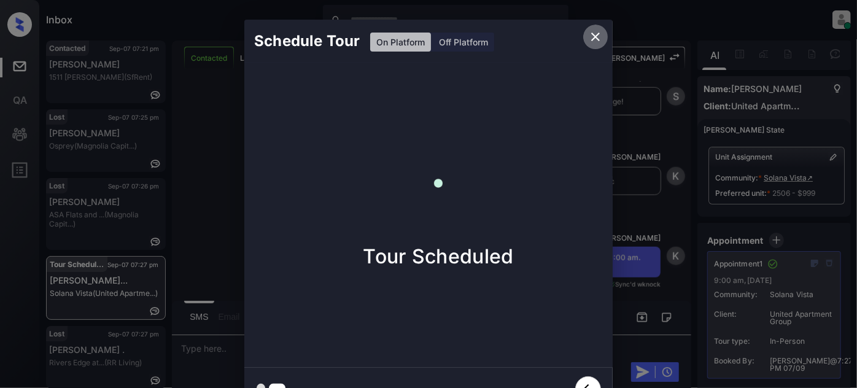
click at [600, 36] on icon "close" at bounding box center [595, 36] width 15 height 15
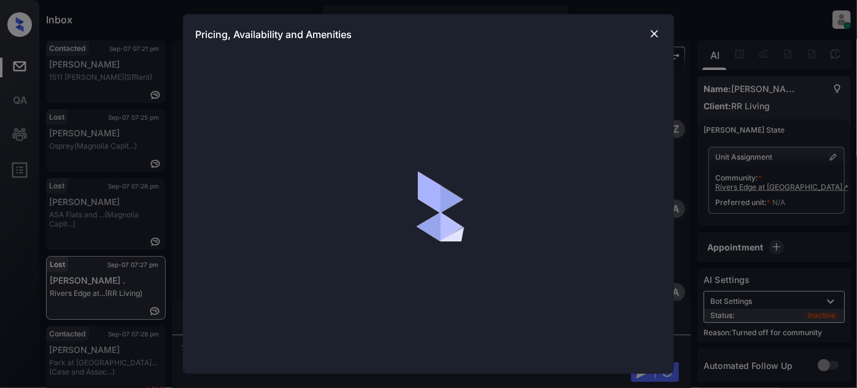
scroll to position [2931, 0]
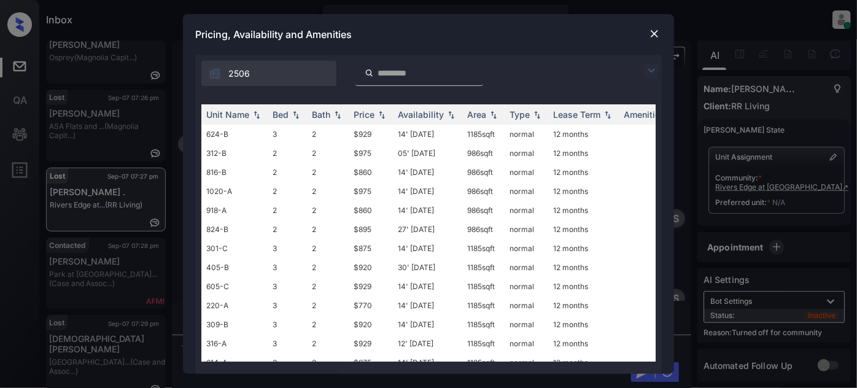
click at [655, 68] on img at bounding box center [651, 70] width 15 height 15
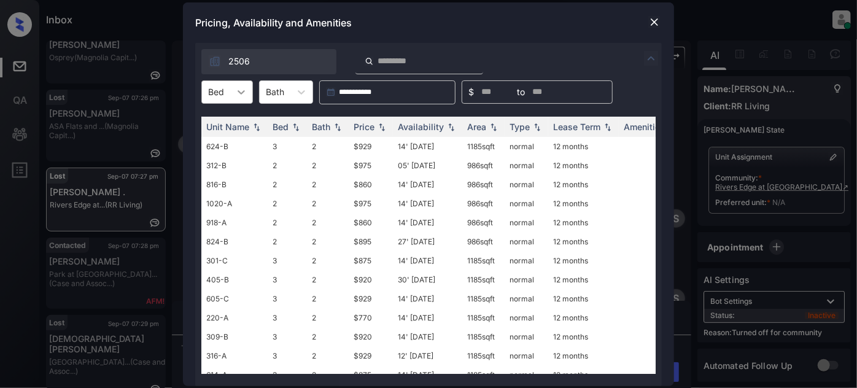
click at [234, 96] on div at bounding box center [241, 92] width 22 height 22
click at [220, 147] on div "2" at bounding box center [227, 144] width 52 height 22
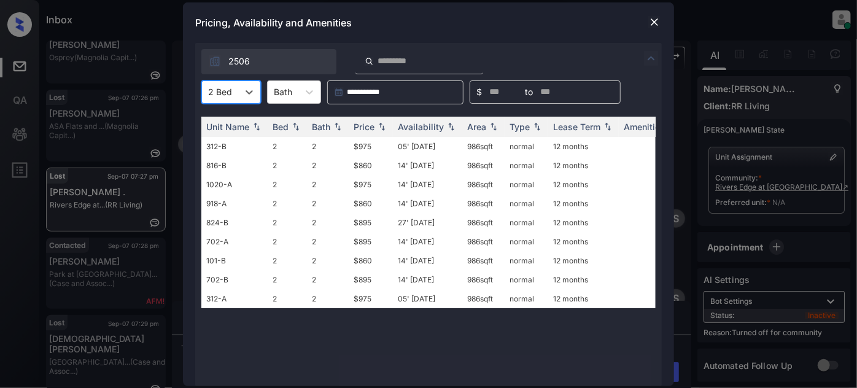
click at [658, 19] on img at bounding box center [654, 22] width 12 height 12
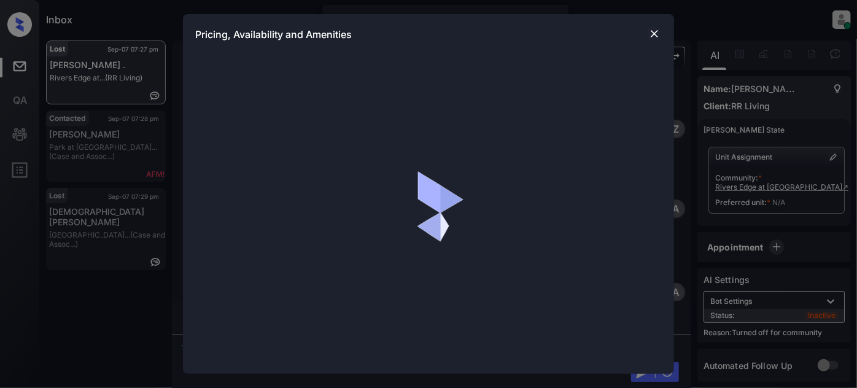
scroll to position [3098, 0]
click at [651, 26] on div at bounding box center [654, 33] width 15 height 15
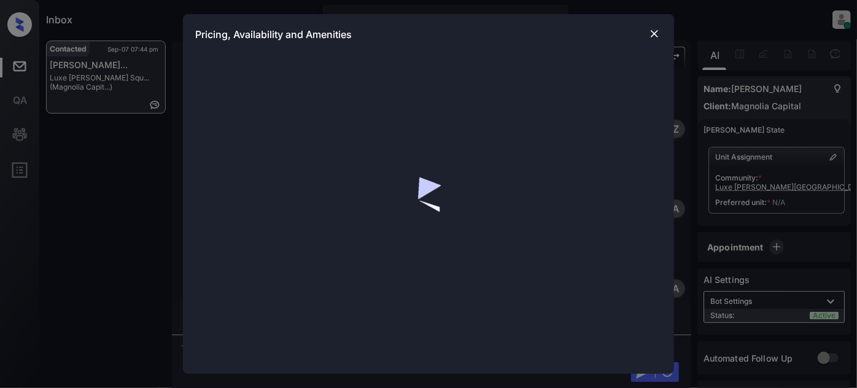
scroll to position [1632, 0]
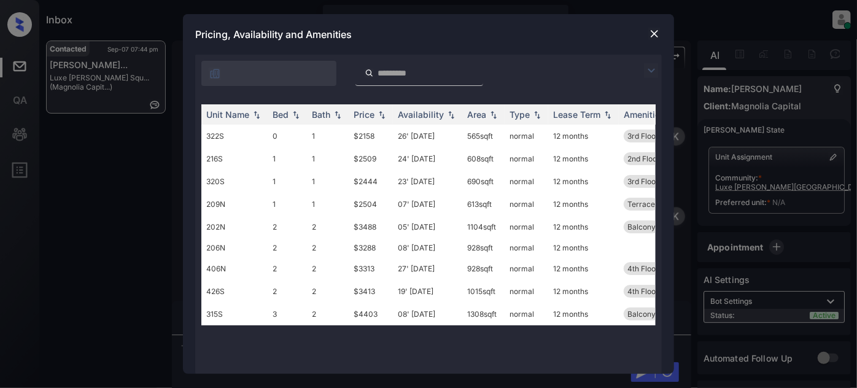
click at [653, 73] on img at bounding box center [651, 70] width 15 height 15
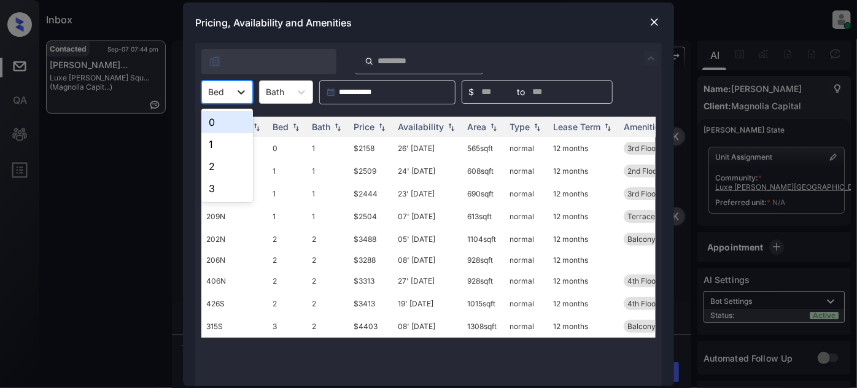
click at [237, 101] on div at bounding box center [241, 92] width 22 height 22
click at [227, 137] on div "1" at bounding box center [227, 144] width 52 height 22
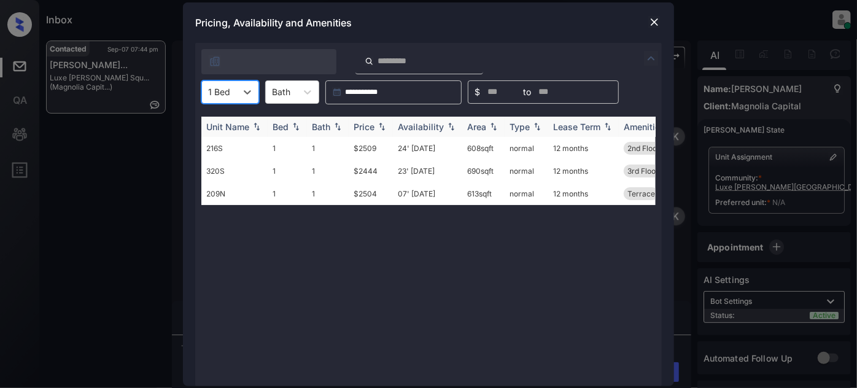
click at [382, 126] on img at bounding box center [382, 126] width 12 height 9
click at [415, 147] on td "23' Sep 25" at bounding box center [427, 148] width 69 height 23
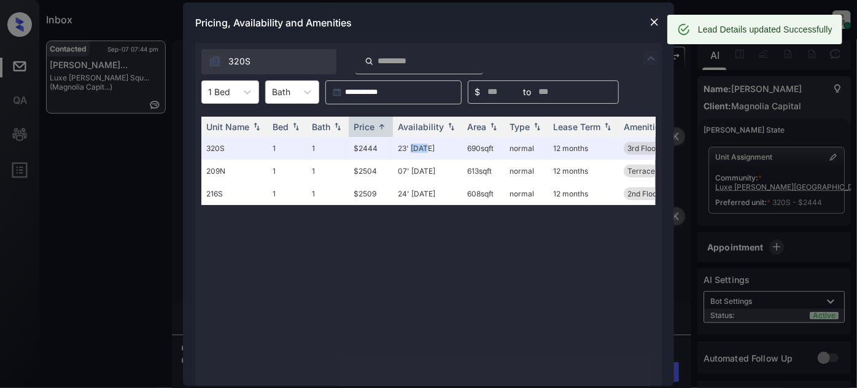
click at [658, 18] on img at bounding box center [654, 22] width 12 height 12
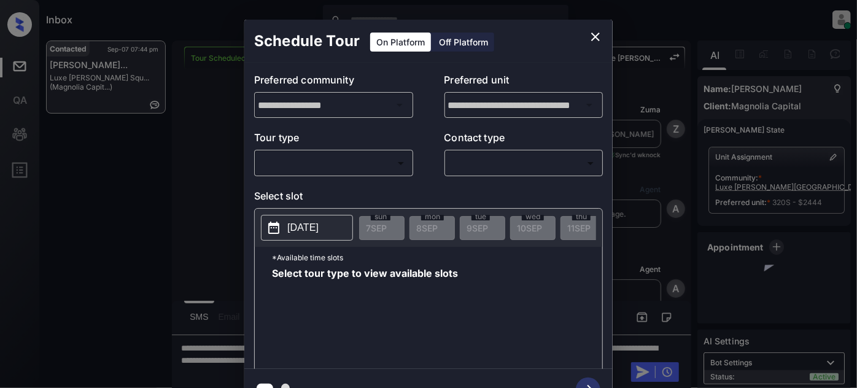
scroll to position [2414, 0]
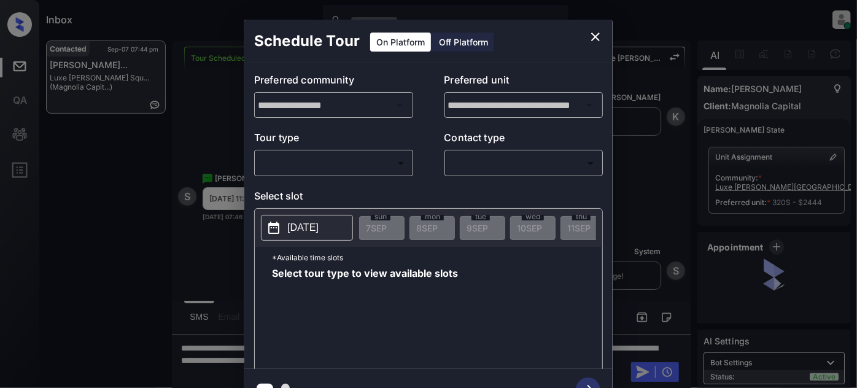
click at [333, 163] on body "Inbox [PERSON_NAME] Online Set yourself offline Set yourself on break Profile S…" at bounding box center [428, 194] width 857 height 388
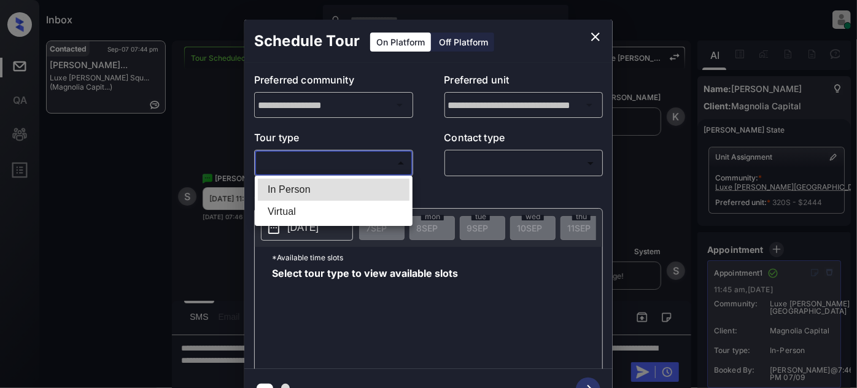
click at [308, 189] on li "In Person" at bounding box center [334, 190] width 152 height 22
type input "********"
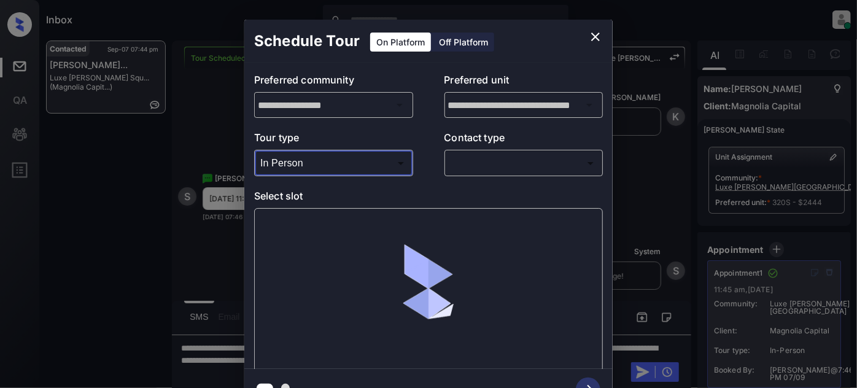
click at [501, 149] on p "Contact type" at bounding box center [524, 140] width 159 height 20
click at [502, 159] on body "Inbox [PERSON_NAME] Online Set yourself offline Set yourself on break Profile S…" at bounding box center [428, 194] width 857 height 388
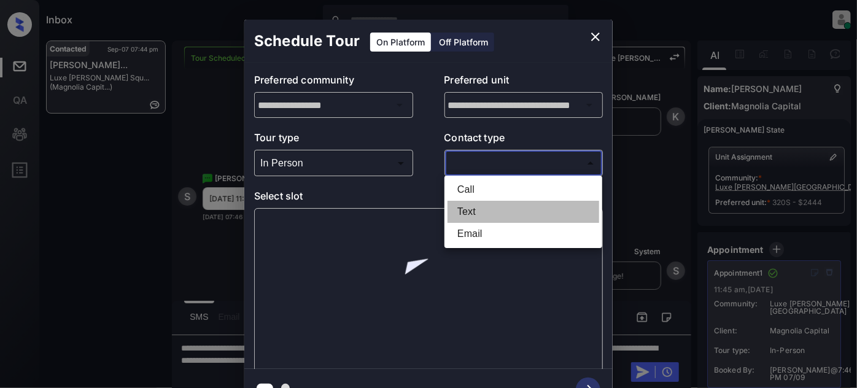
click at [461, 203] on li "Text" at bounding box center [524, 212] width 152 height 22
type input "****"
